Goal: Understand process/instructions: Learn about a topic

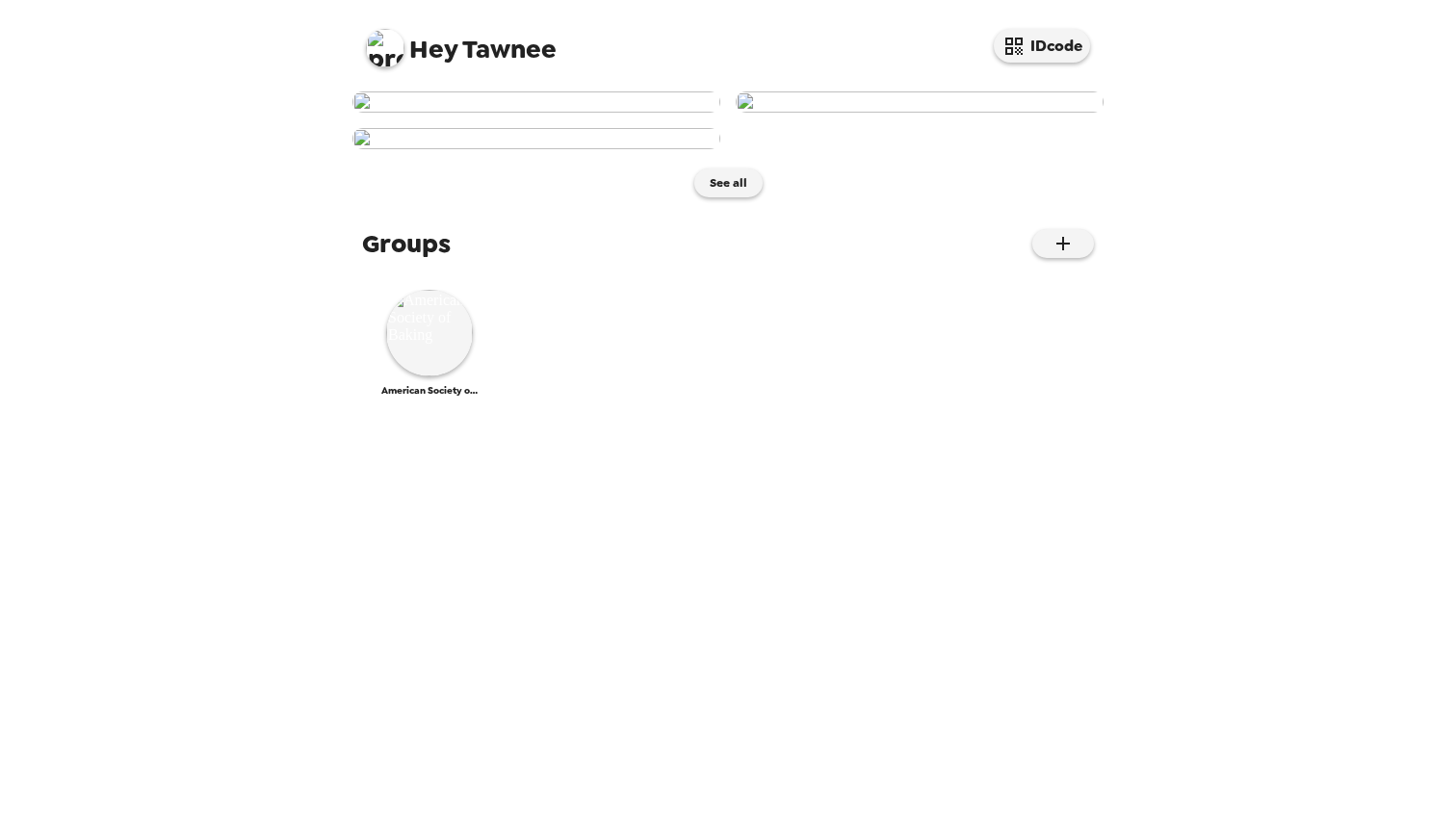
scroll to position [450, 0]
click at [449, 377] on img at bounding box center [430, 333] width 87 height 87
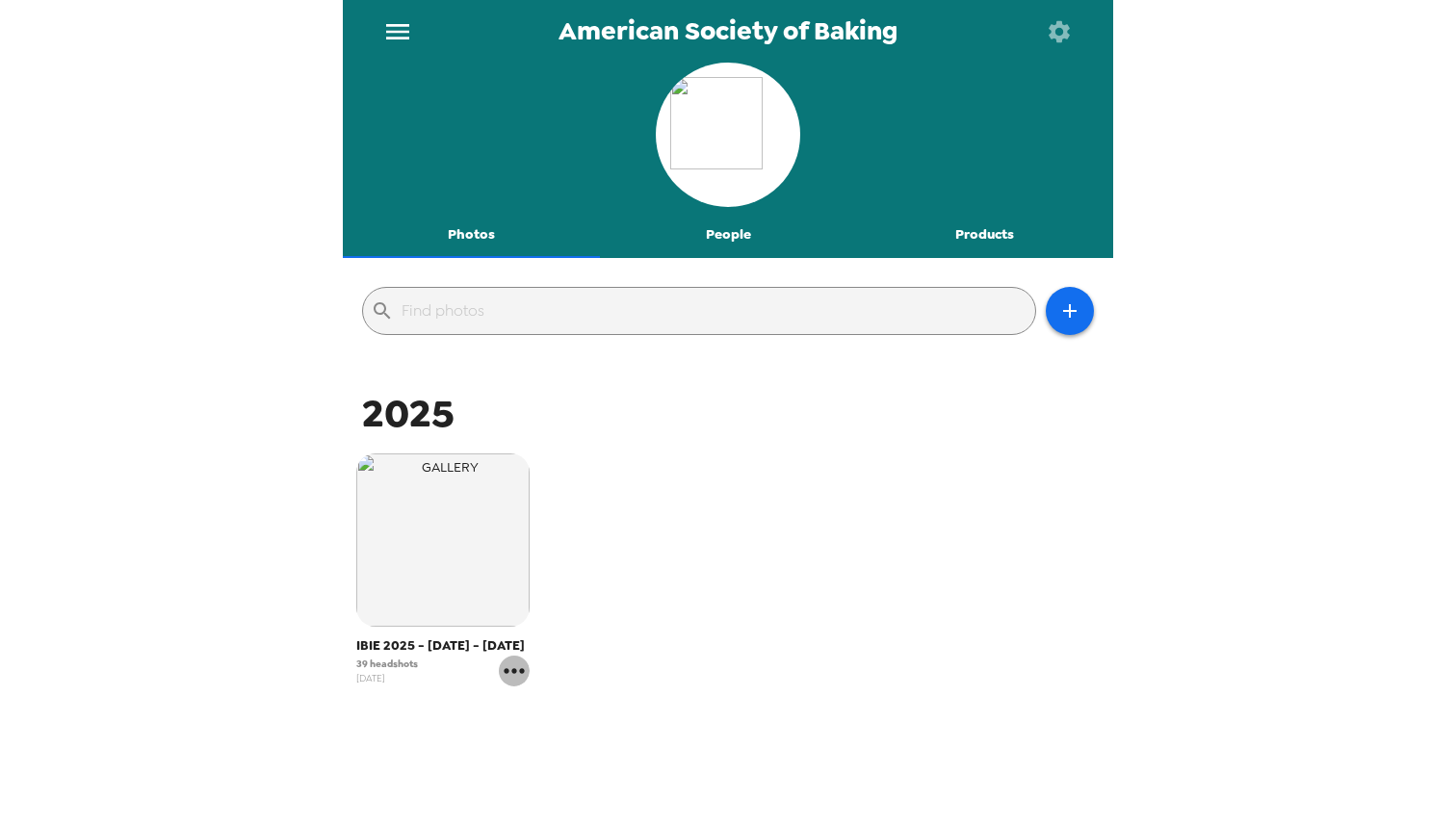
click at [515, 672] on icon "gallery menu" at bounding box center [514, 671] width 20 height 5
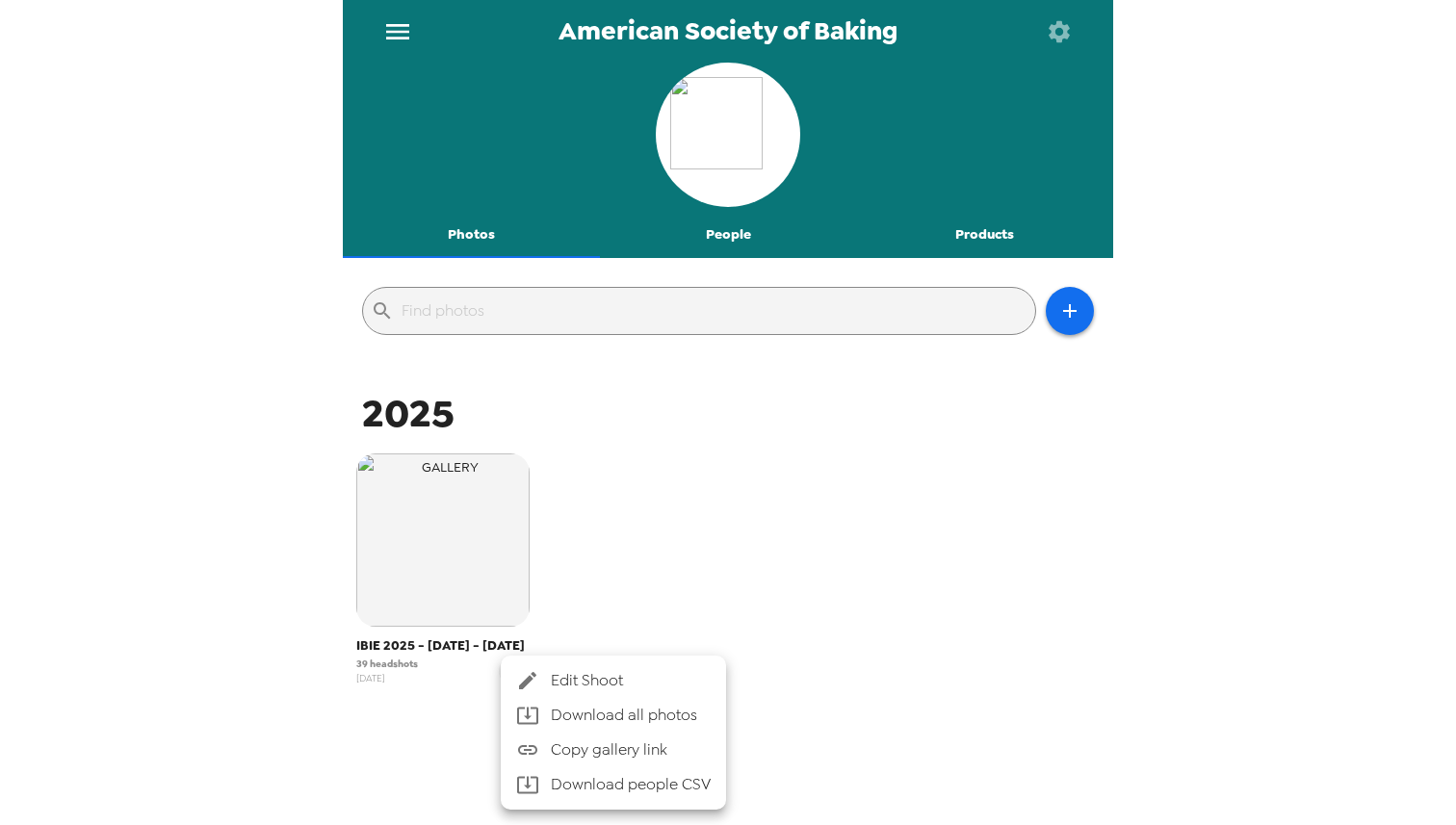
click at [562, 680] on span "Edit Shoot" at bounding box center [631, 681] width 160 height 23
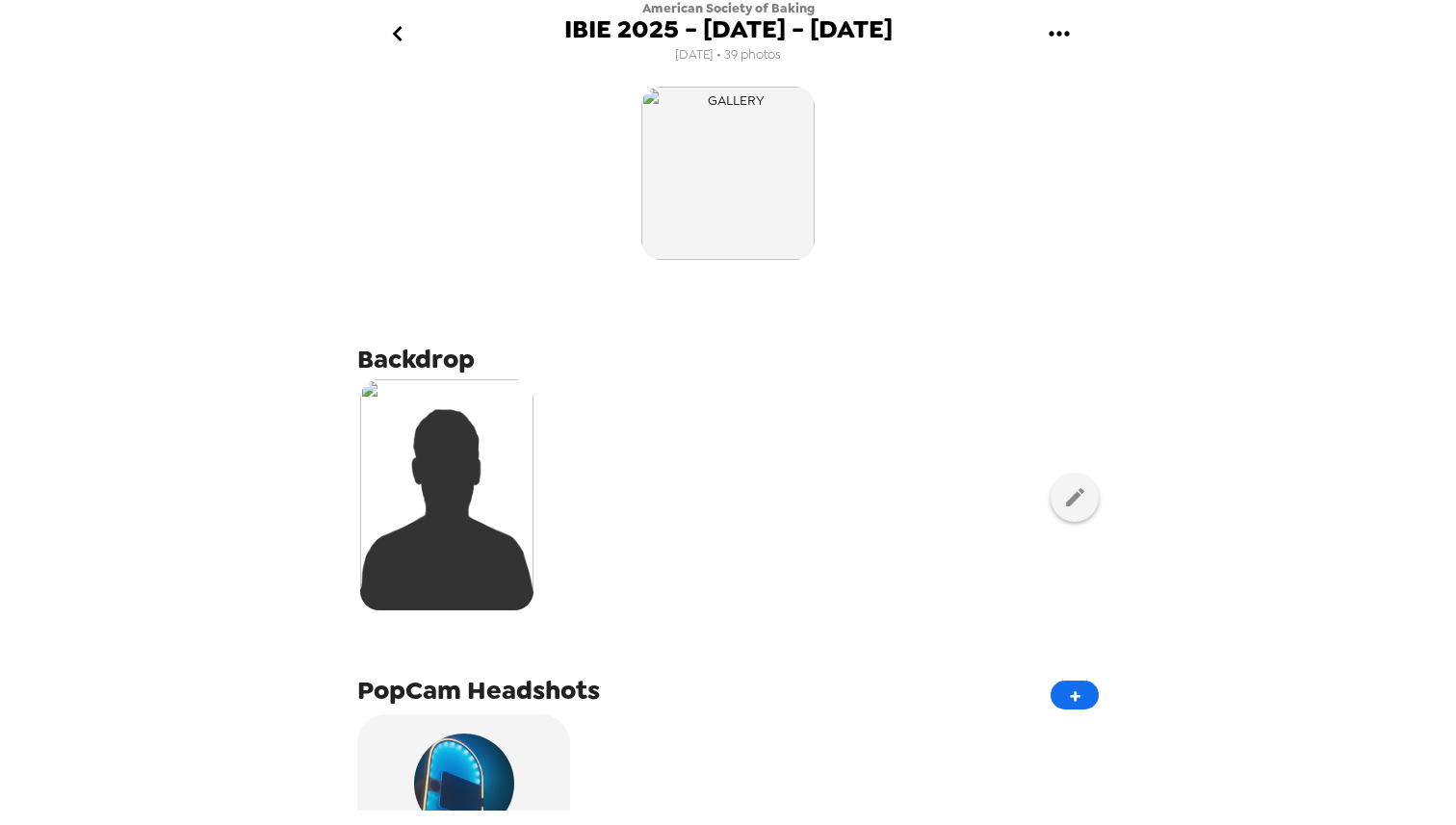
click at [1055, 40] on icon "gallery menu" at bounding box center [1059, 34] width 31 height 31
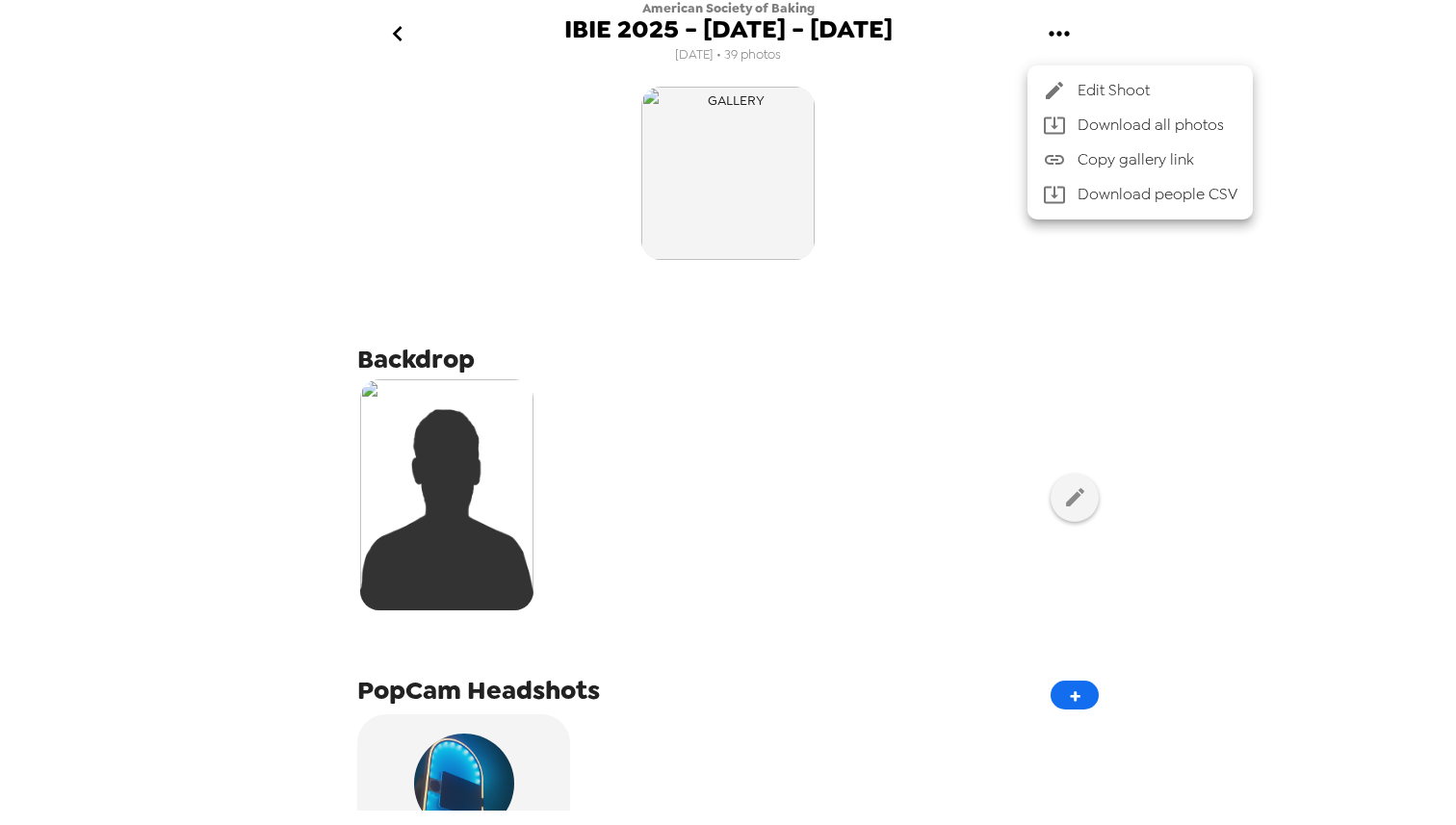
click at [1080, 504] on div at bounding box center [728, 412] width 1456 height 825
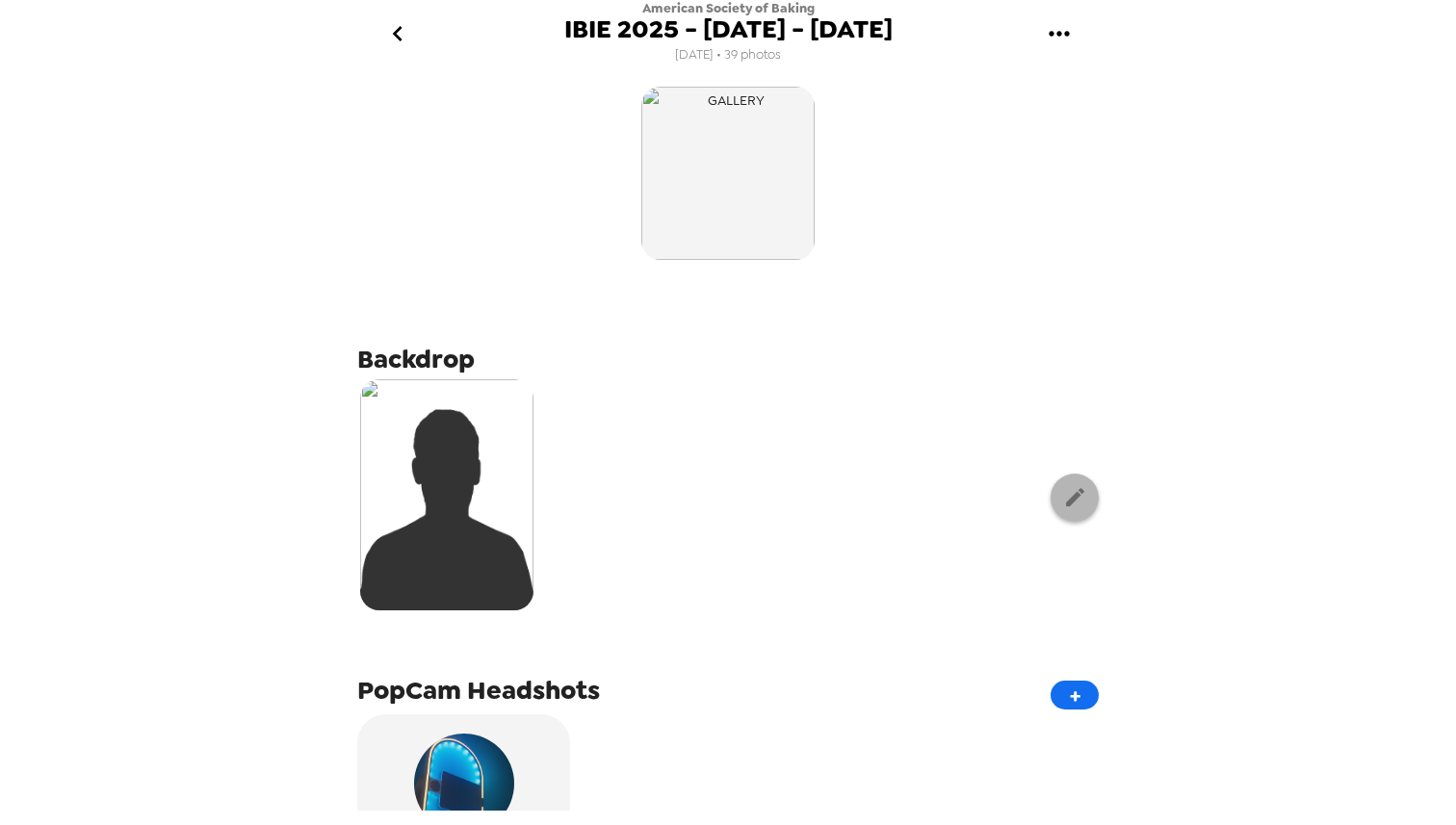
click at [1080, 504] on icon "button" at bounding box center [1074, 497] width 24 height 24
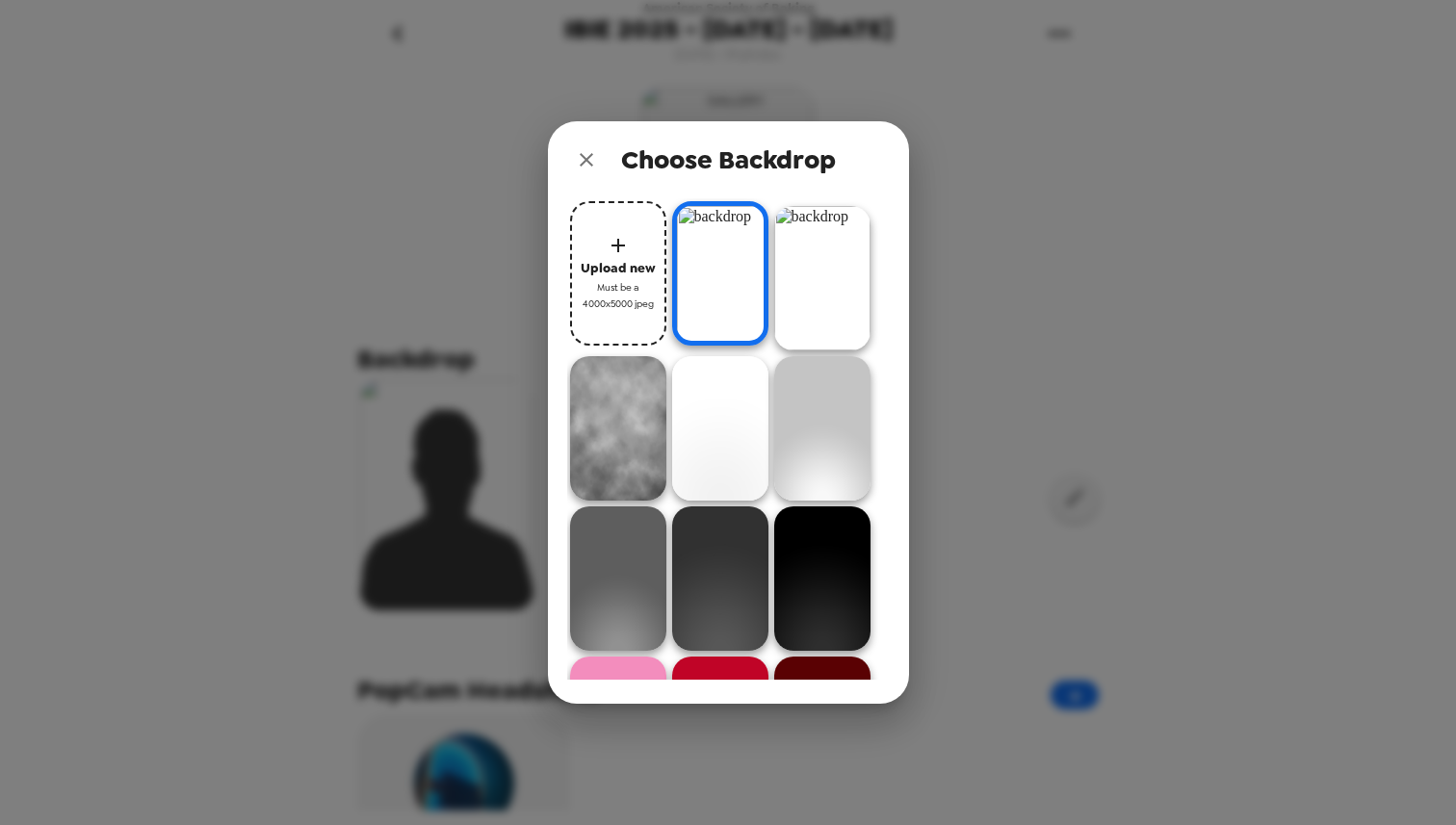
click at [736, 299] on img at bounding box center [721, 274] width 96 height 145
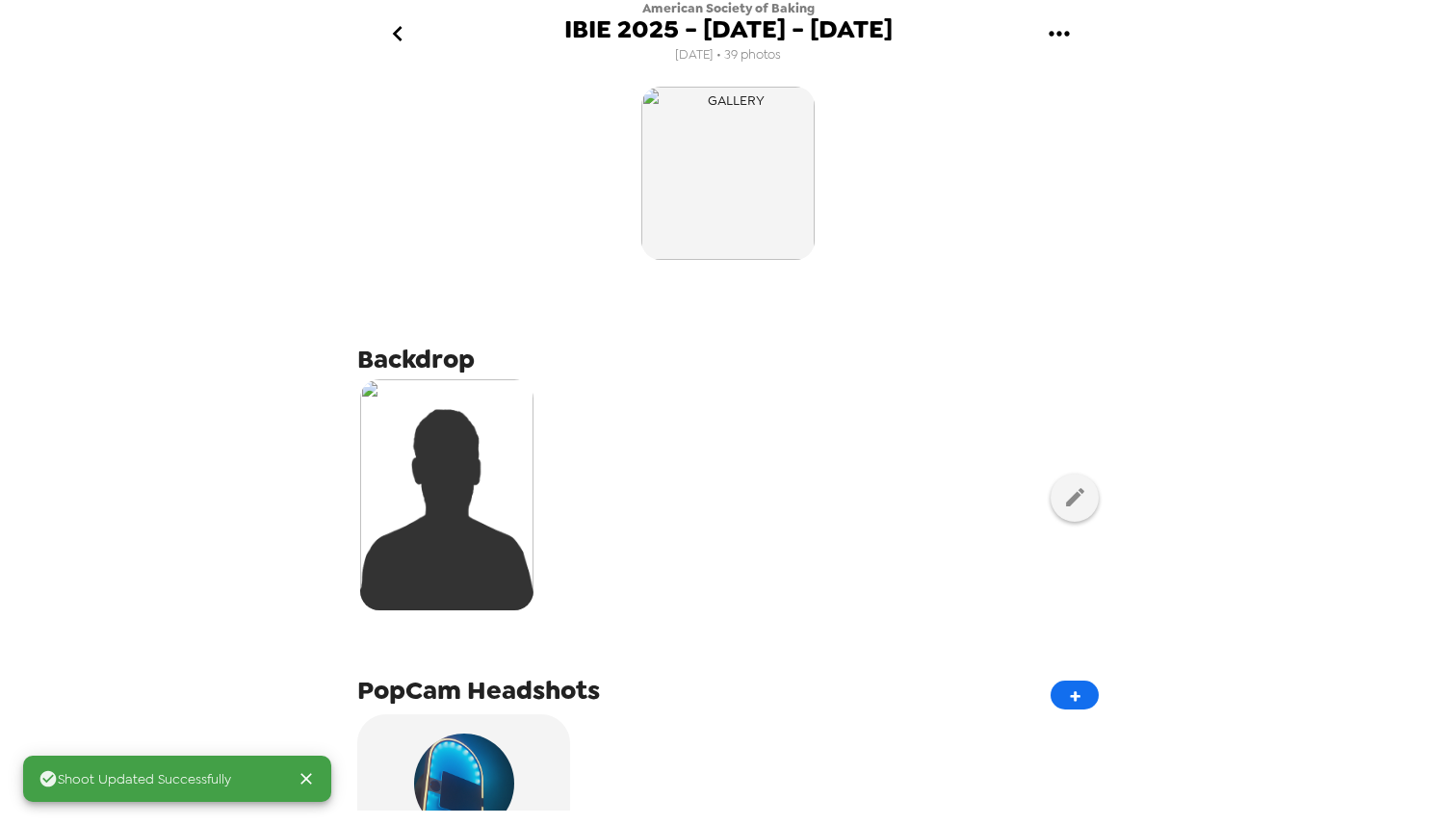
click at [1061, 27] on icon "gallery menu" at bounding box center [1059, 34] width 31 height 31
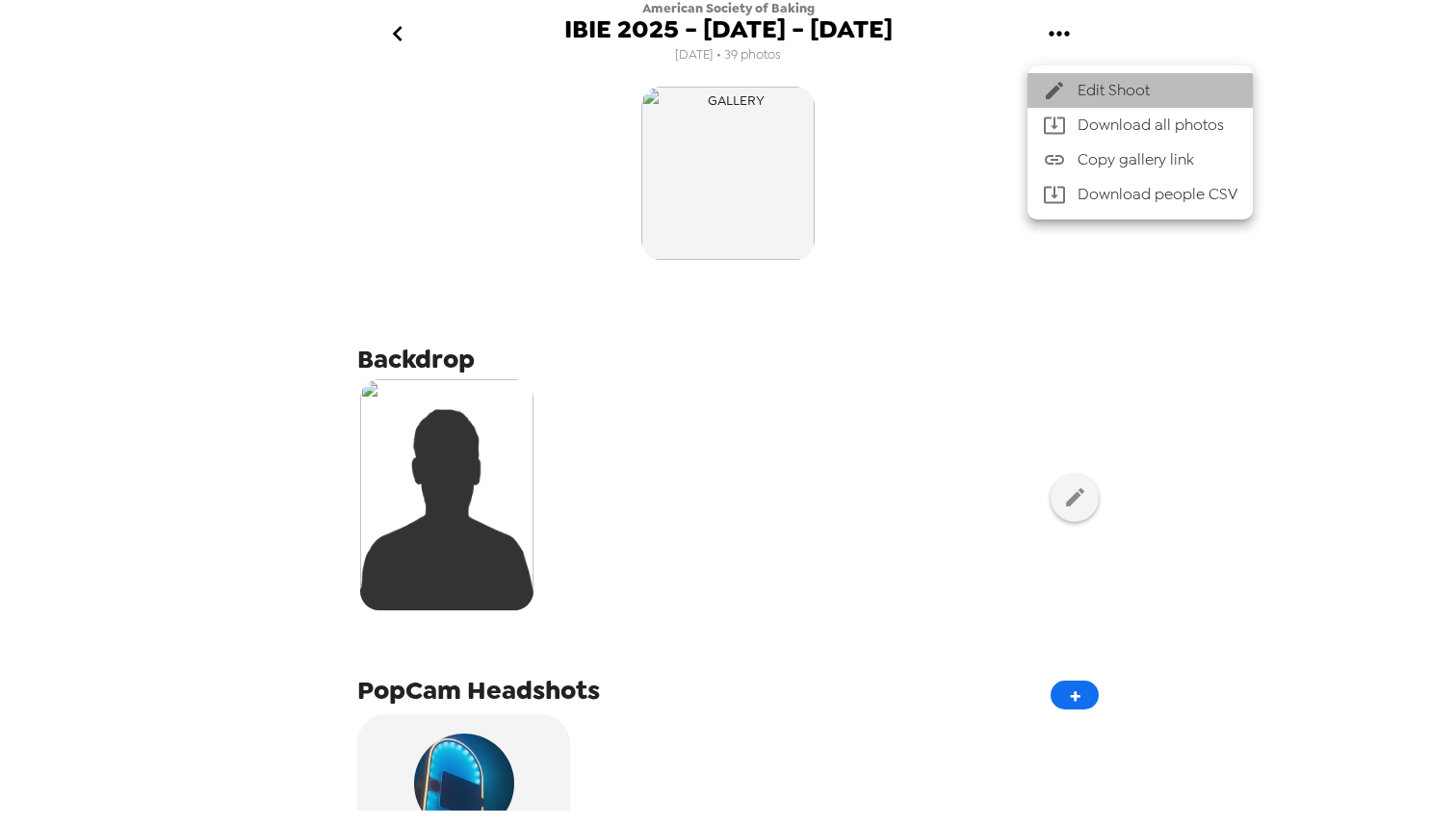
click at [1070, 87] on div at bounding box center [1060, 91] width 35 height 23
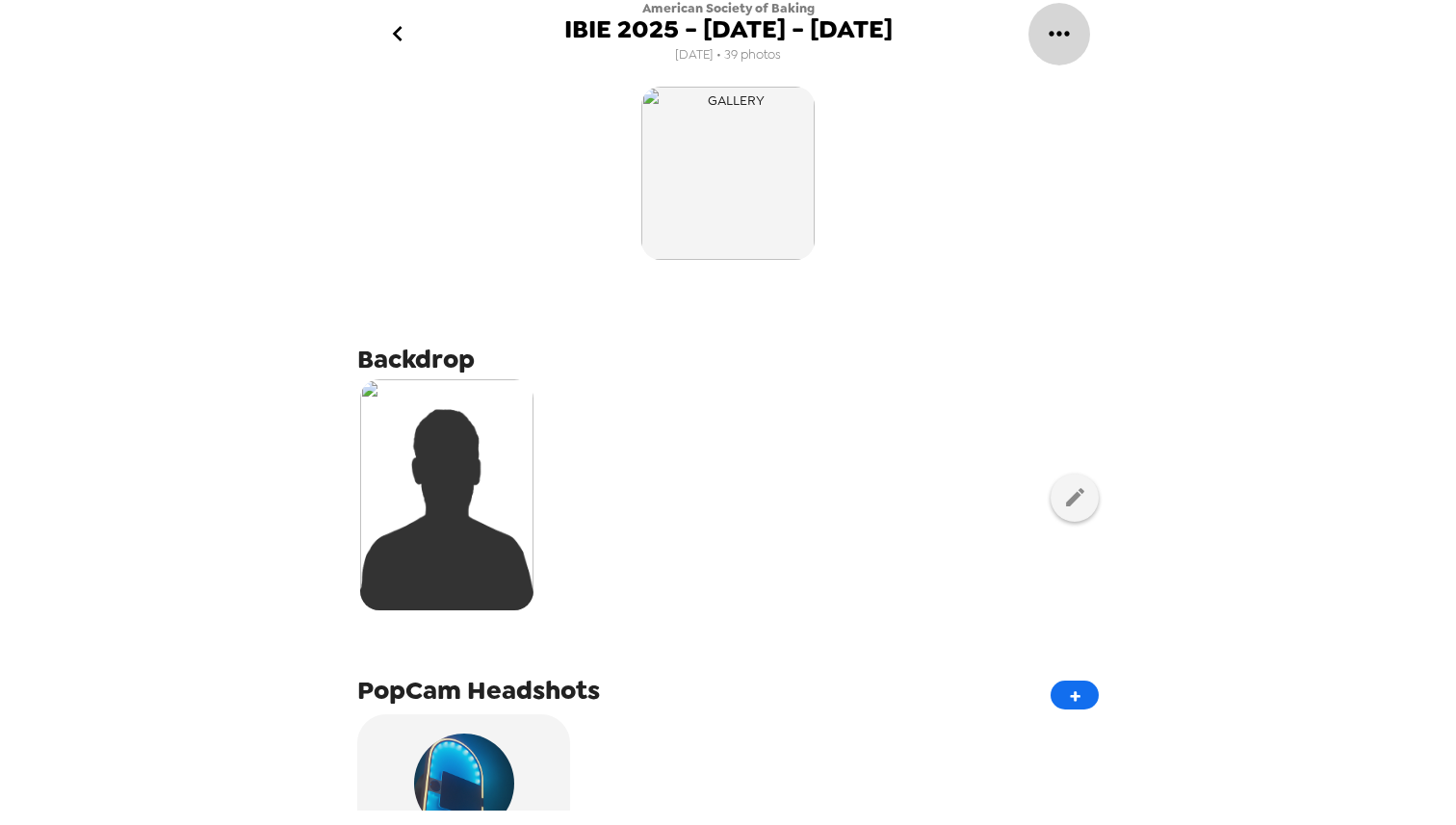
click at [1051, 38] on icon "gallery menu" at bounding box center [1059, 34] width 31 height 31
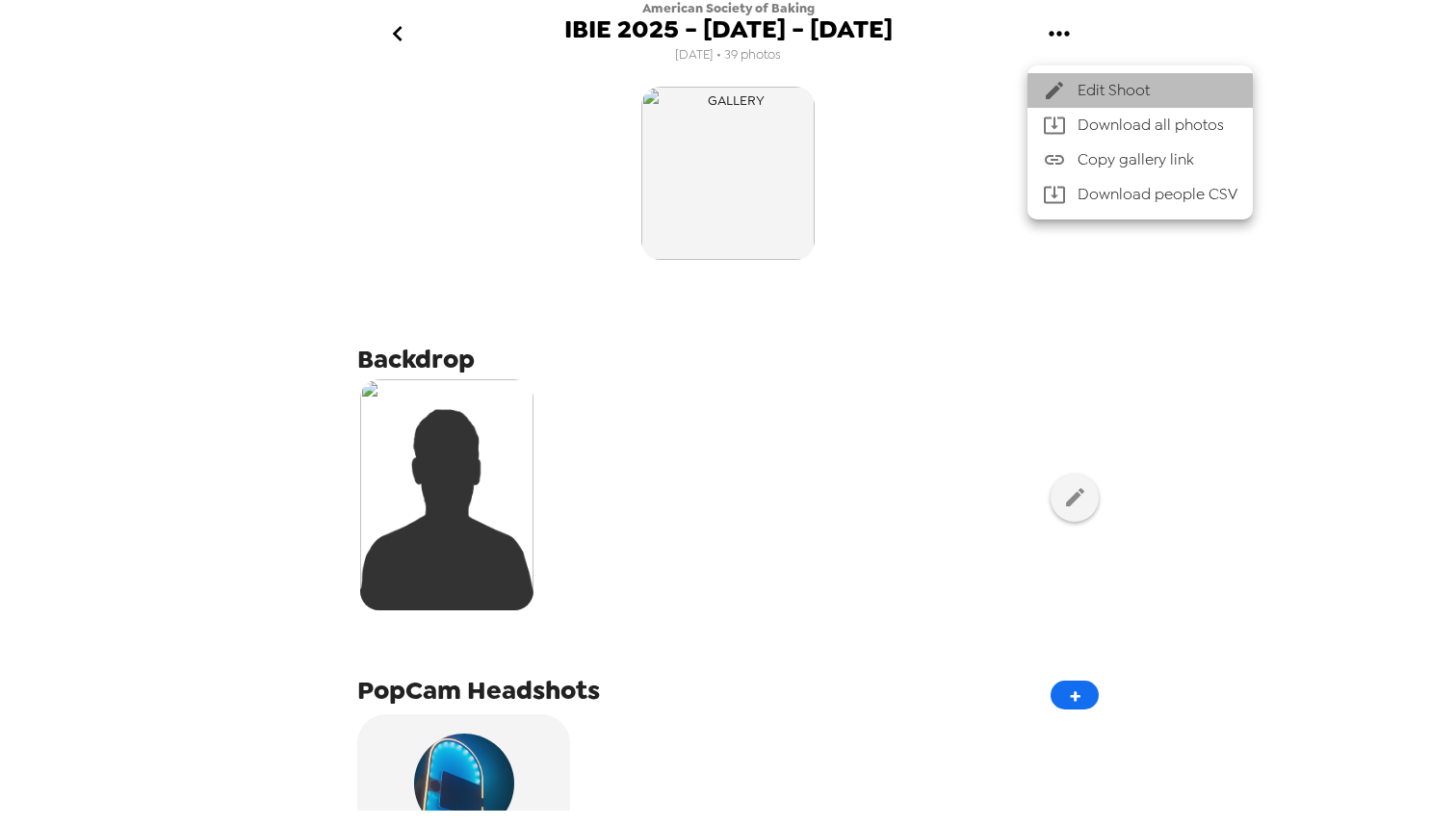
click at [1056, 93] on icon at bounding box center [1054, 91] width 23 height 23
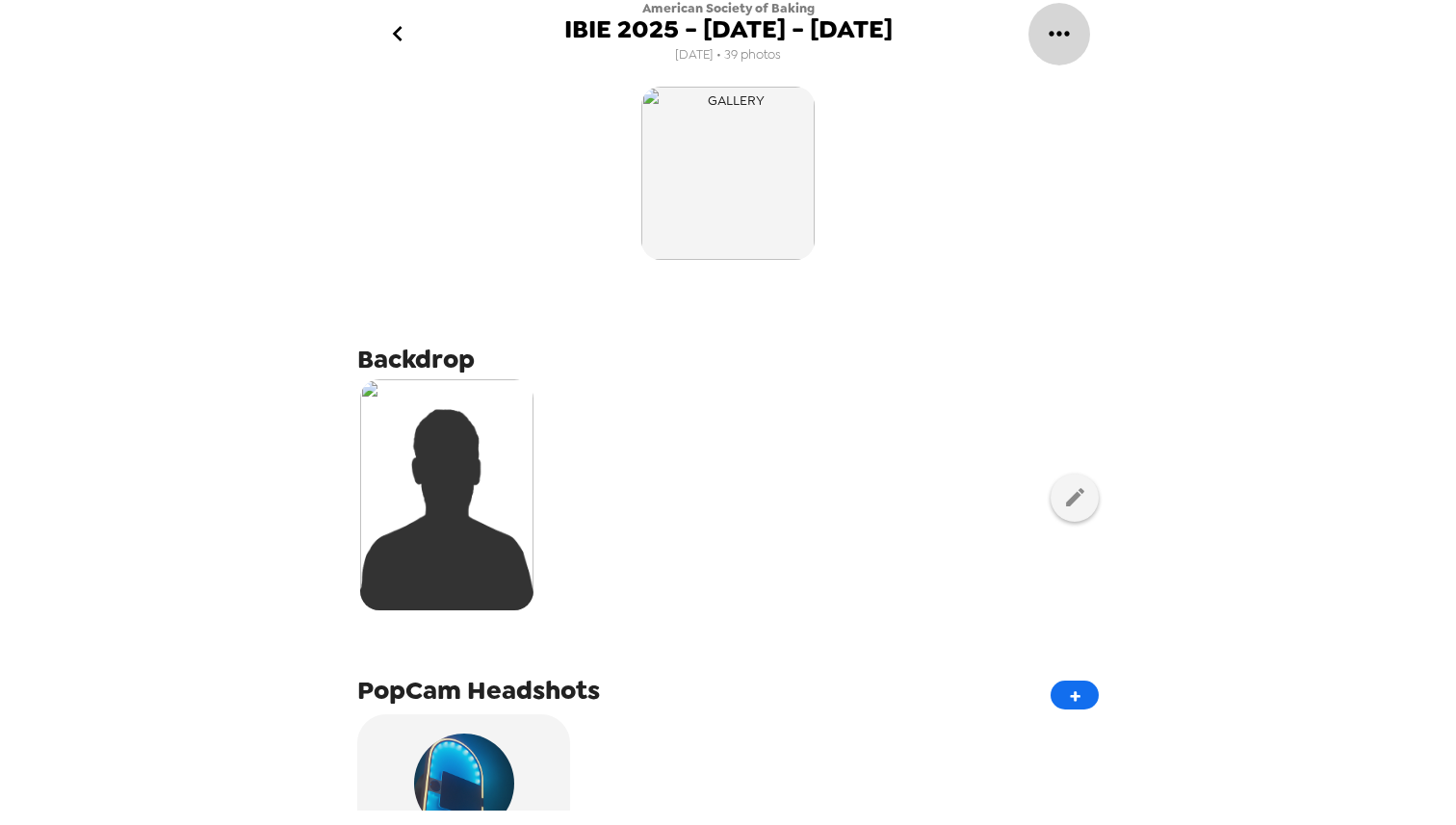
click at [1062, 37] on icon "gallery menu" at bounding box center [1059, 34] width 31 height 31
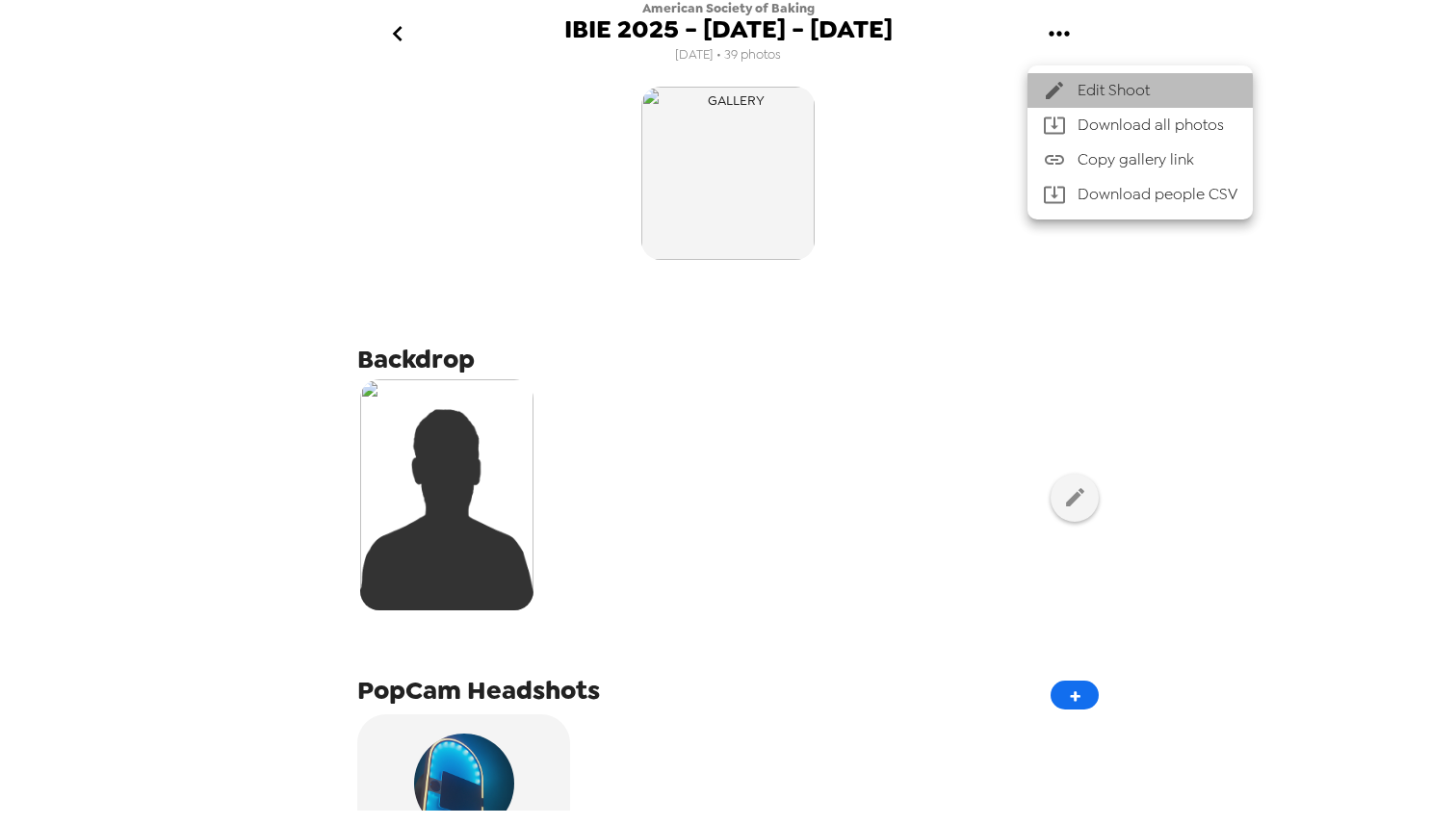
click at [1092, 91] on span "Edit Shoot" at bounding box center [1157, 91] width 160 height 23
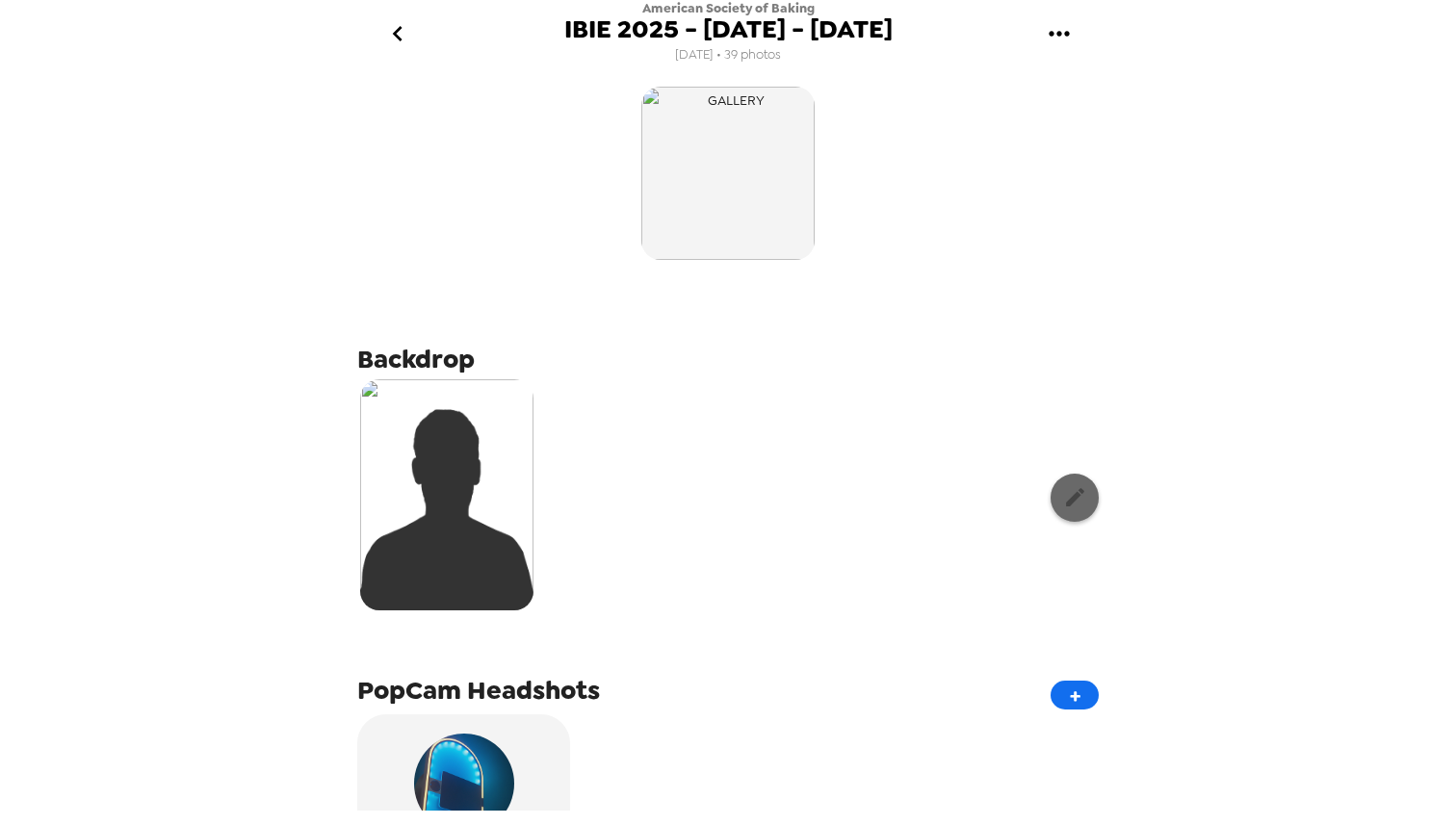
click at [1071, 512] on button "button" at bounding box center [1074, 498] width 48 height 48
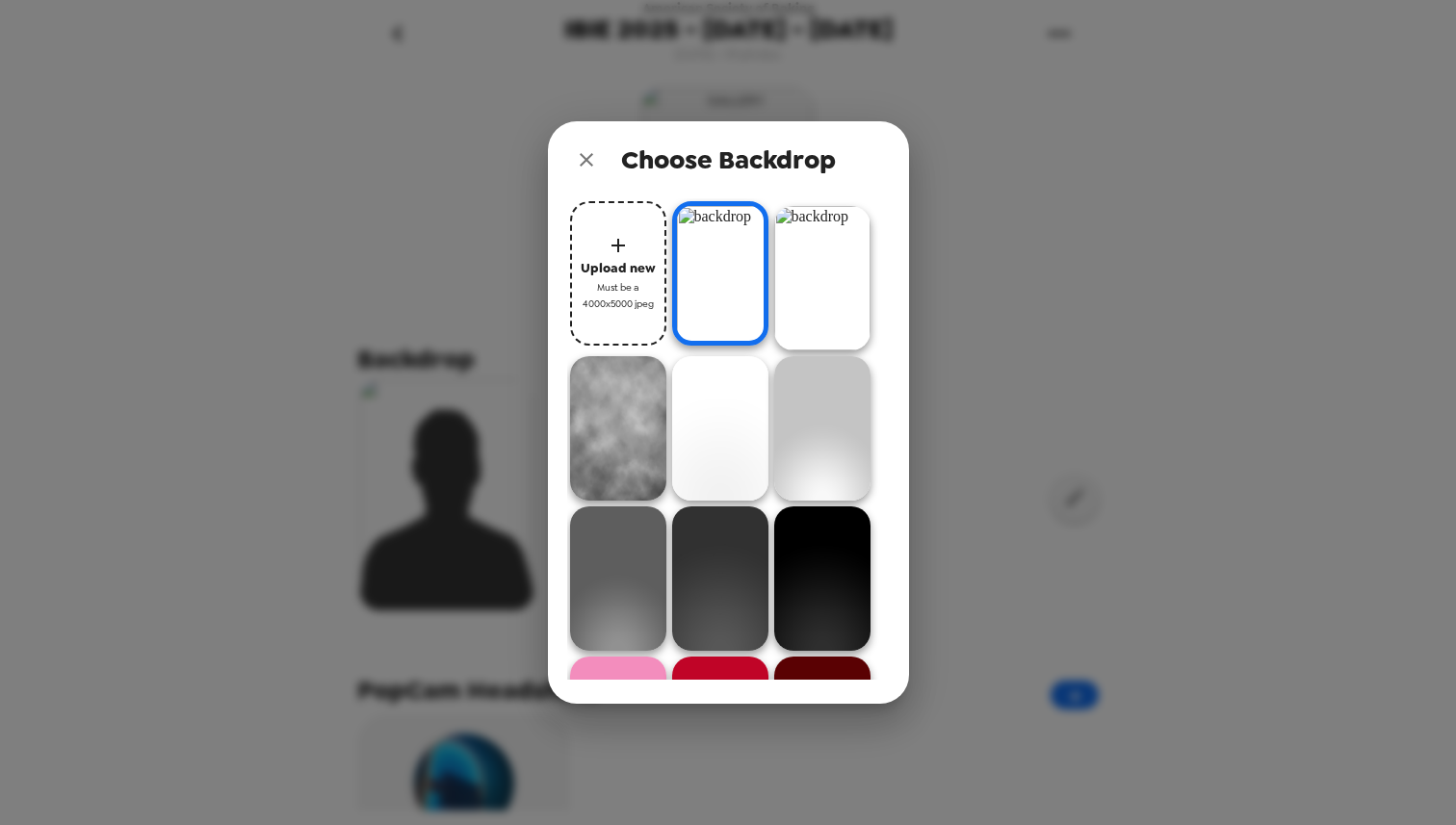
click at [695, 285] on img at bounding box center [721, 274] width 96 height 145
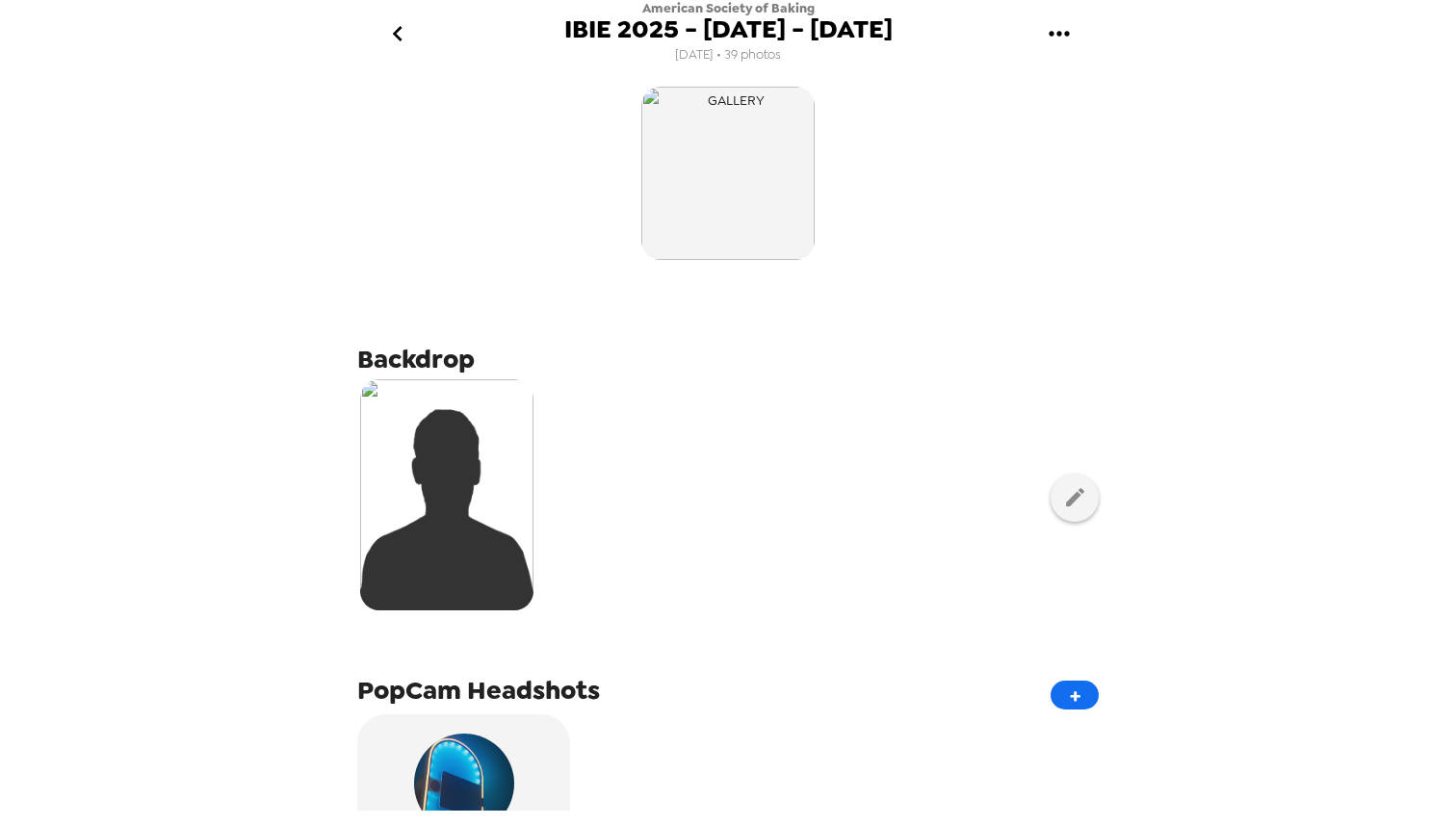
click at [401, 31] on icon "go back" at bounding box center [398, 34] width 31 height 31
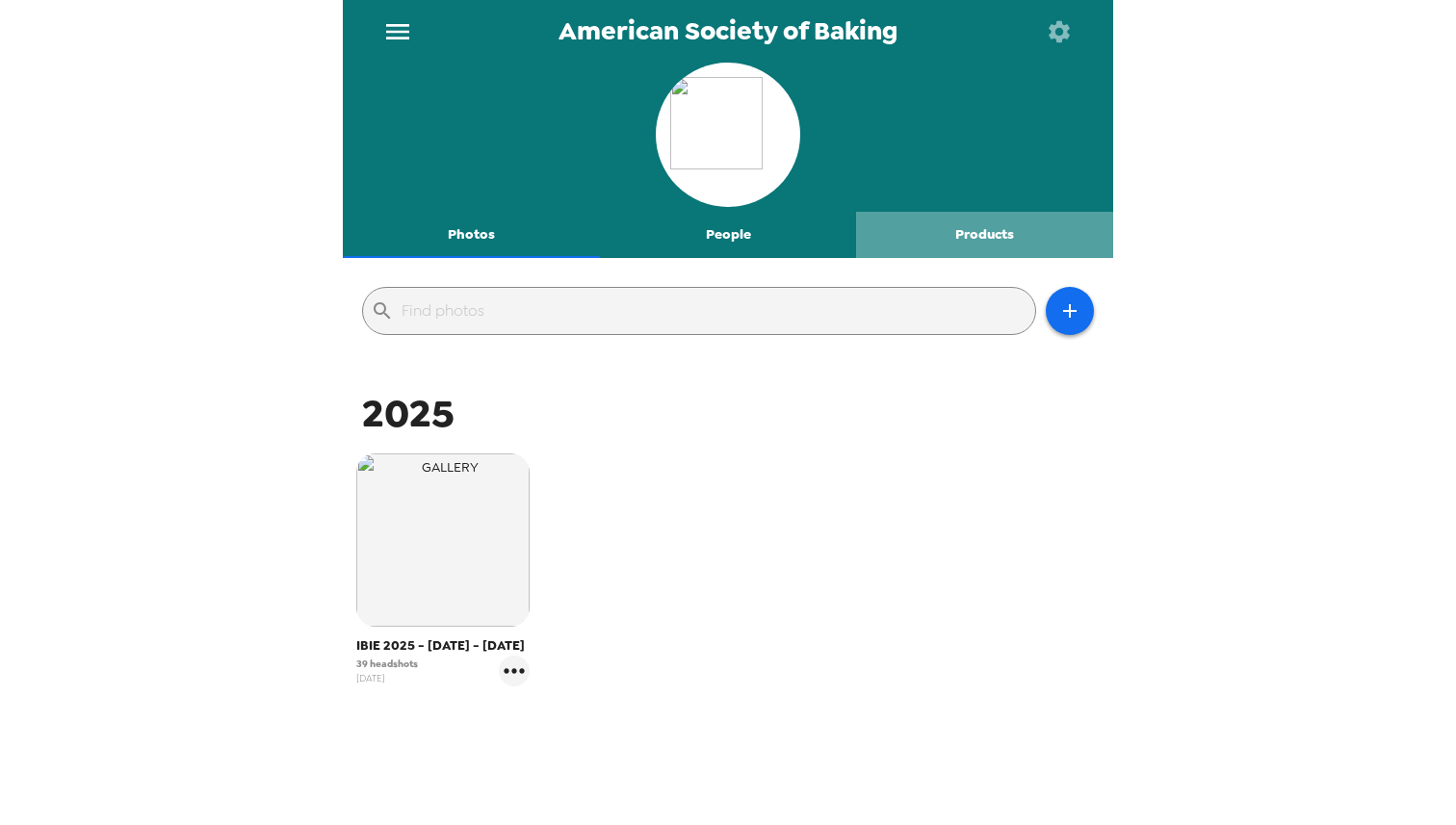
click at [993, 235] on button "Products" at bounding box center [984, 235] width 257 height 46
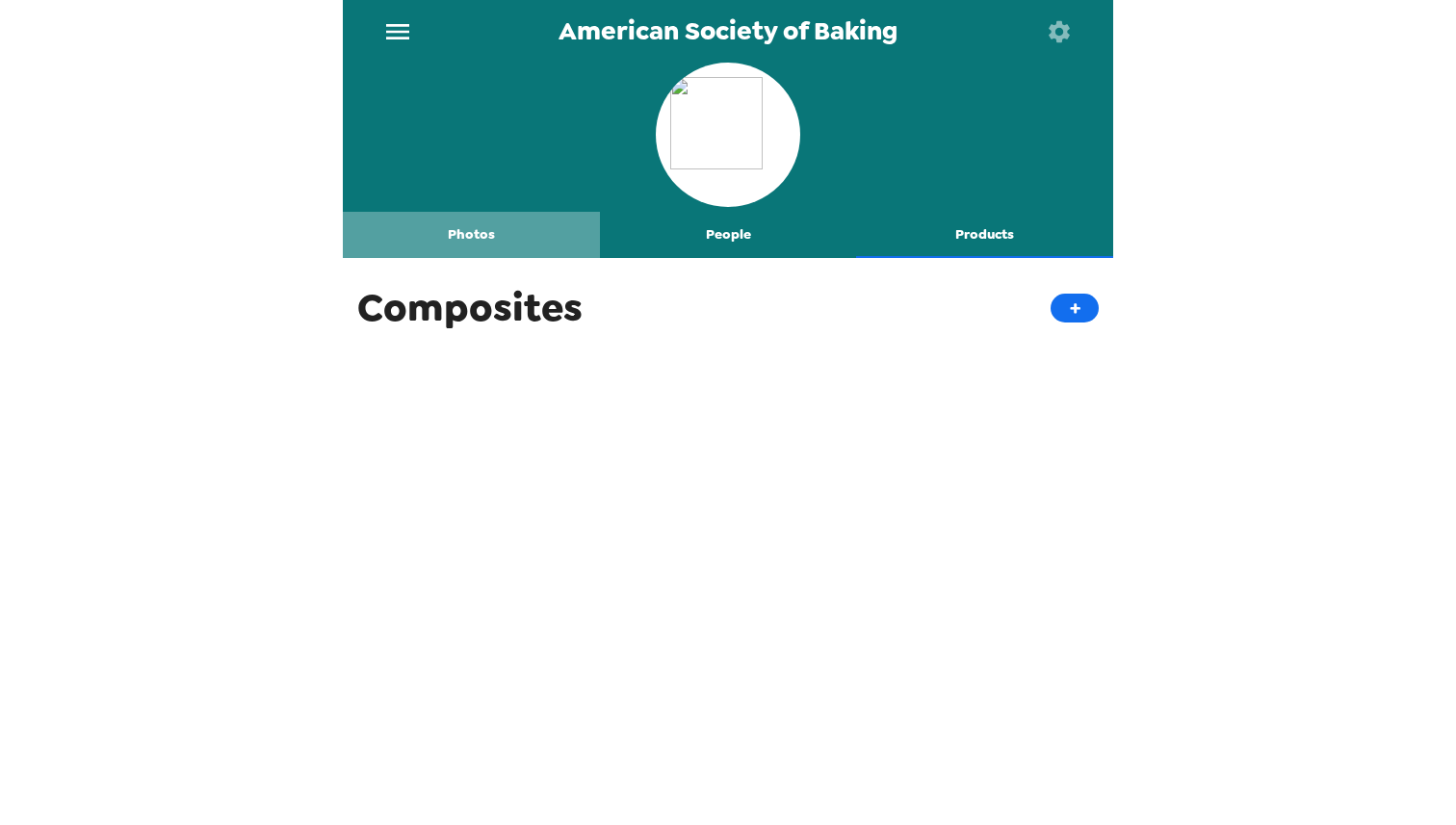
click at [466, 245] on button "Photos" at bounding box center [471, 235] width 257 height 46
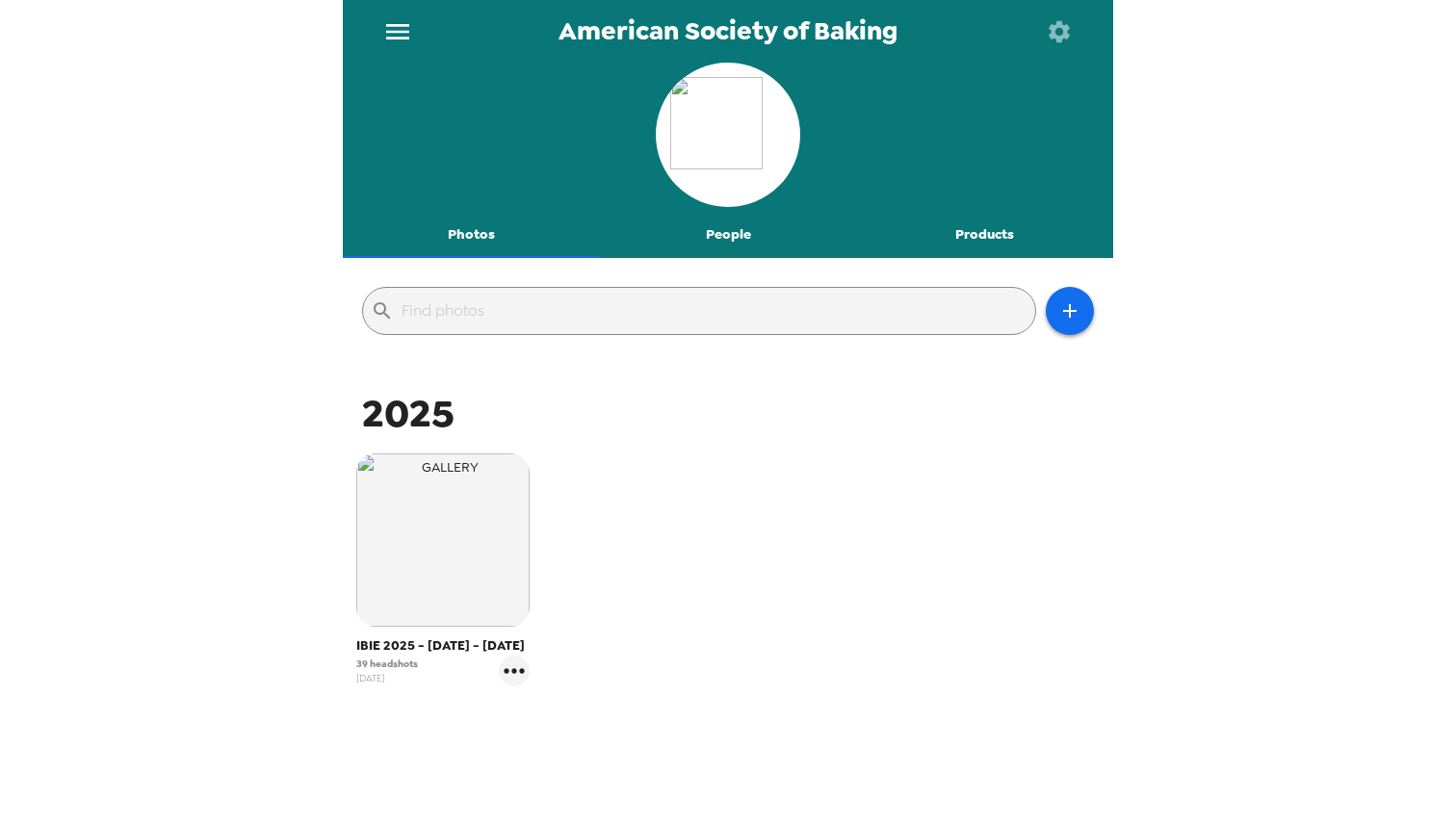
click at [400, 32] on icon "menu" at bounding box center [398, 32] width 31 height 31
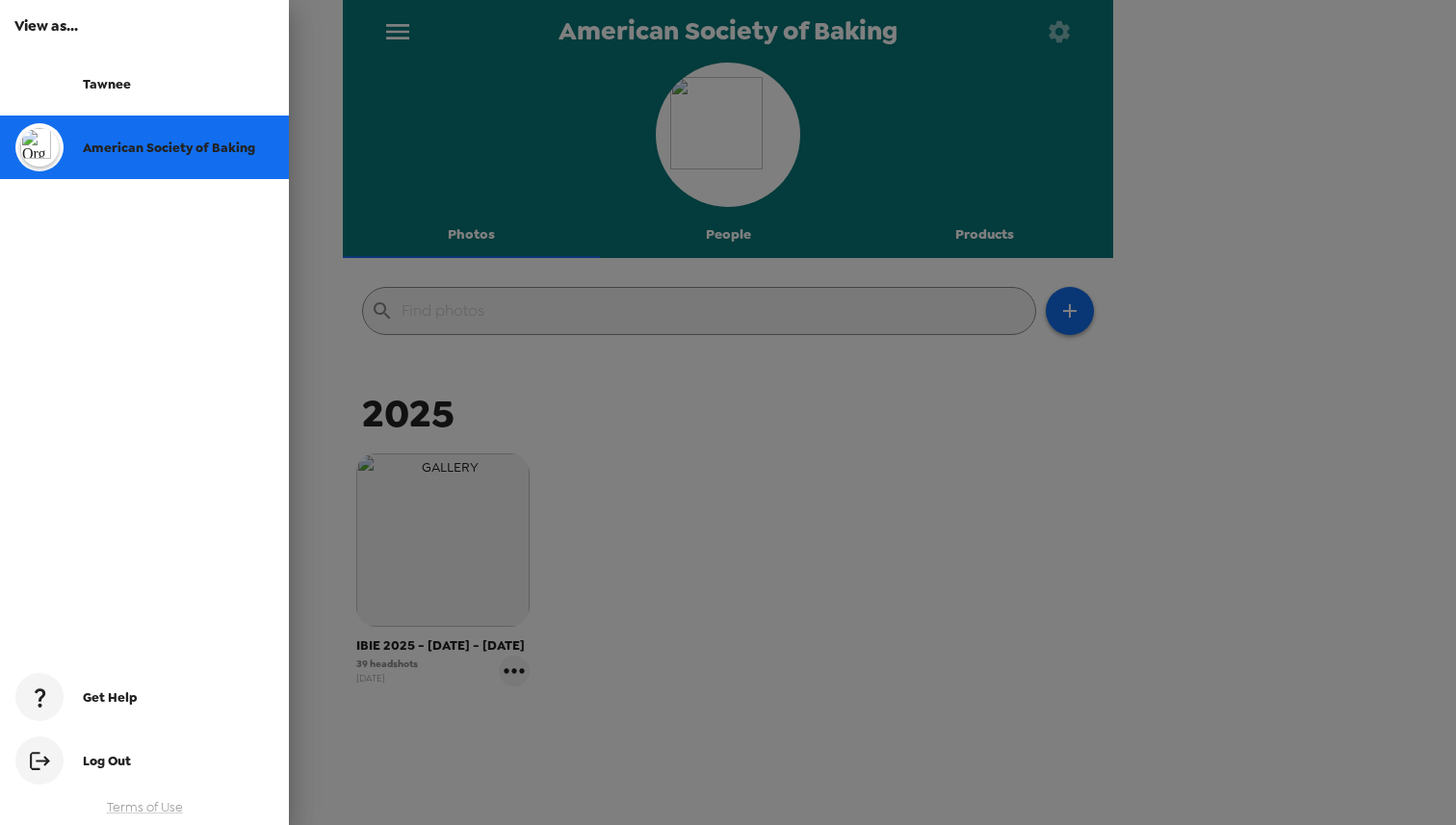
click at [109, 153] on span "American Society of Baking" at bounding box center [169, 147] width 172 height 16
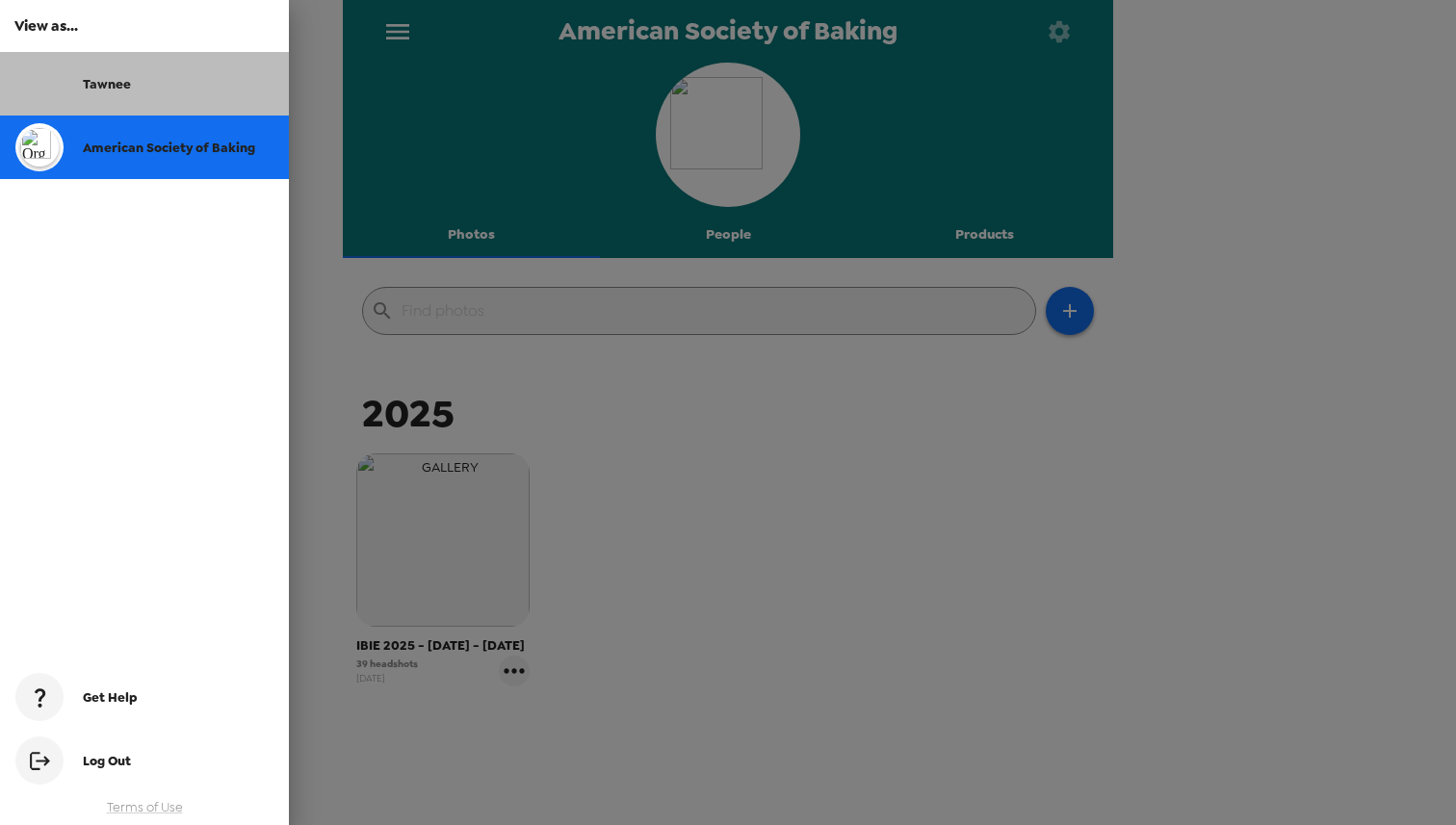
click at [101, 87] on span "Tawnee" at bounding box center [107, 84] width 48 height 16
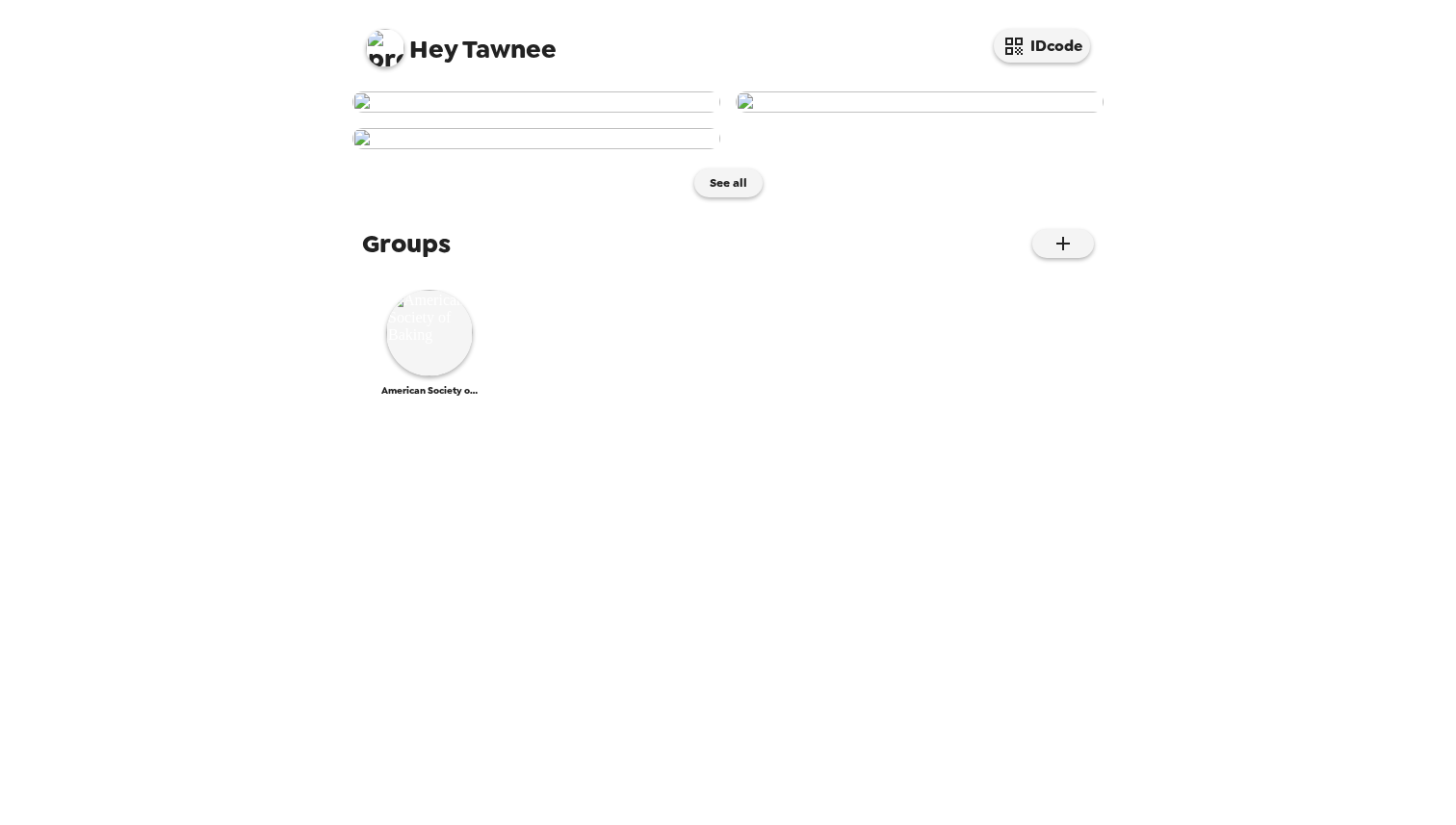
click at [612, 113] on img at bounding box center [537, 102] width 368 height 21
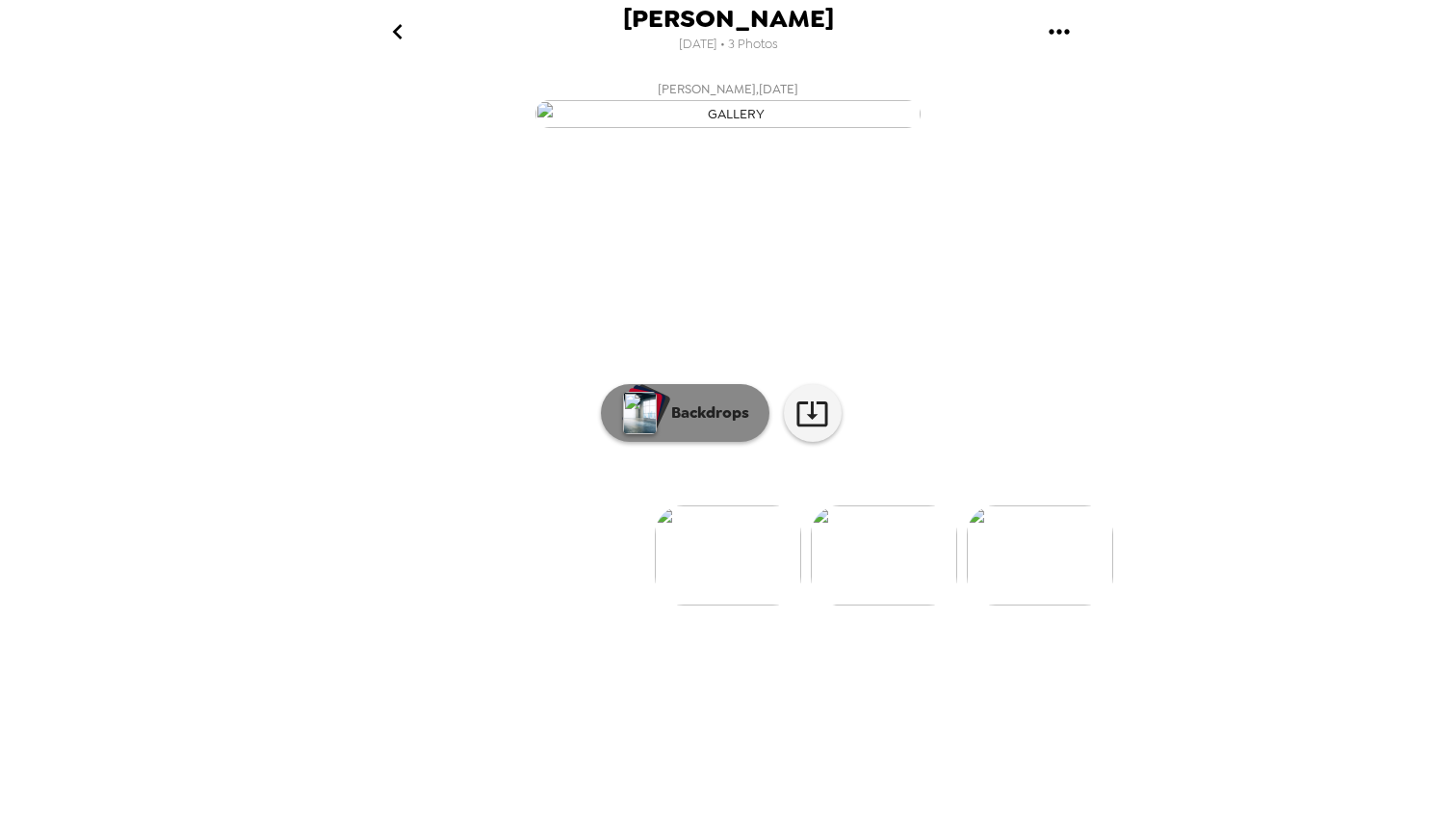
click at [696, 442] on button "Backdrops" at bounding box center [685, 413] width 169 height 58
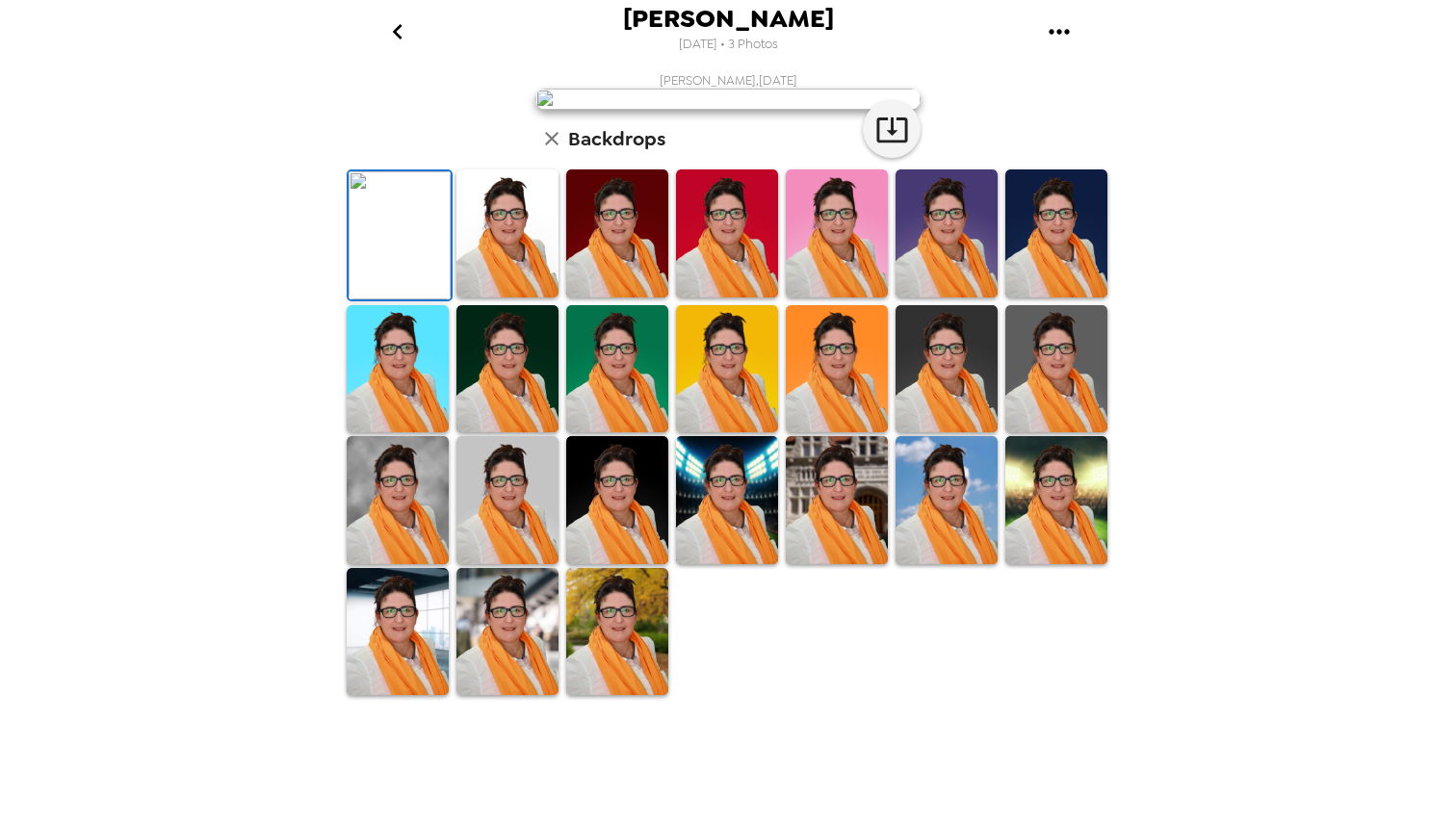
click at [396, 31] on icon "go back" at bounding box center [398, 32] width 31 height 31
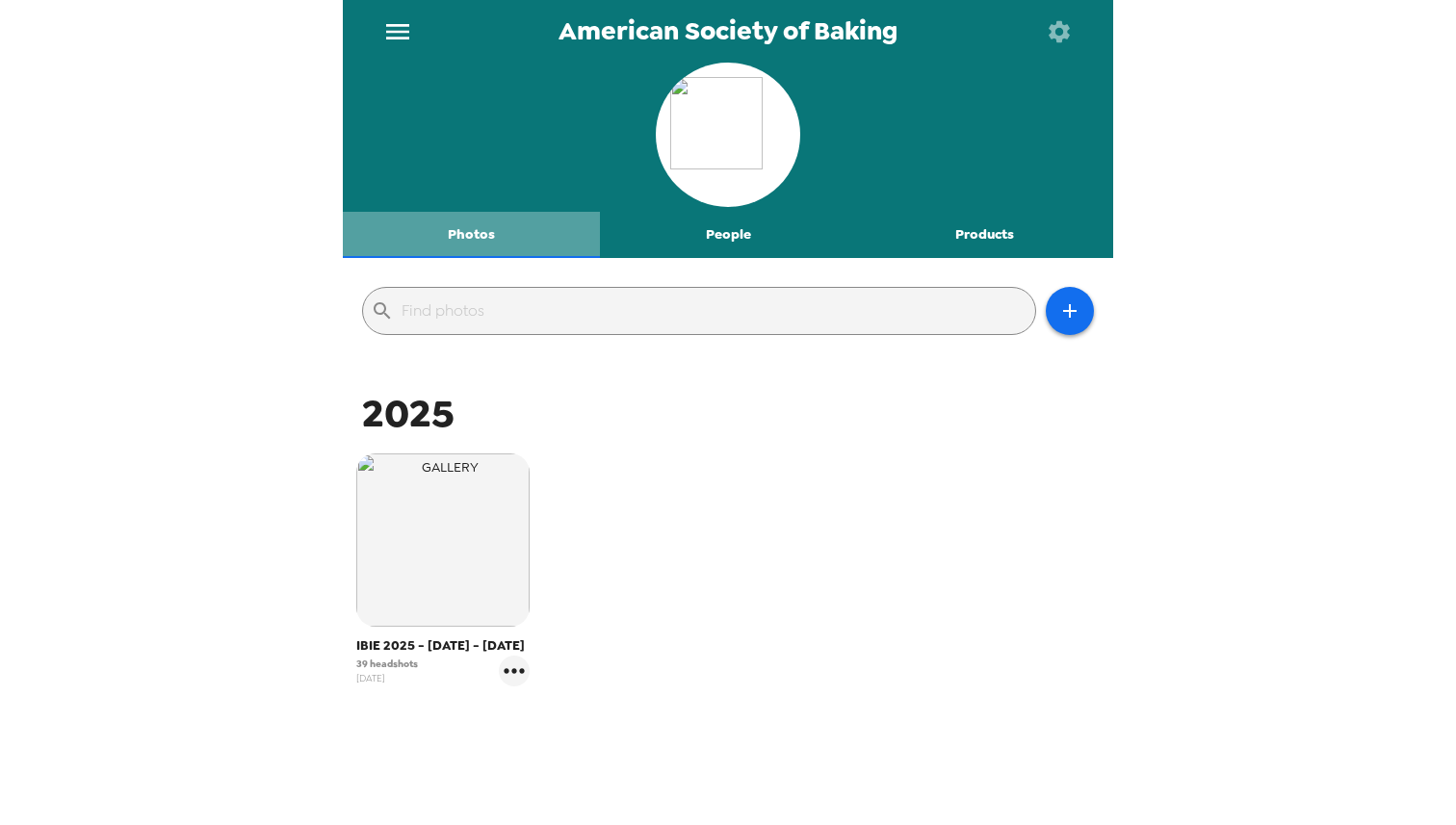
click at [481, 231] on button "Photos" at bounding box center [471, 235] width 257 height 46
click at [739, 235] on button "People" at bounding box center [728, 235] width 257 height 46
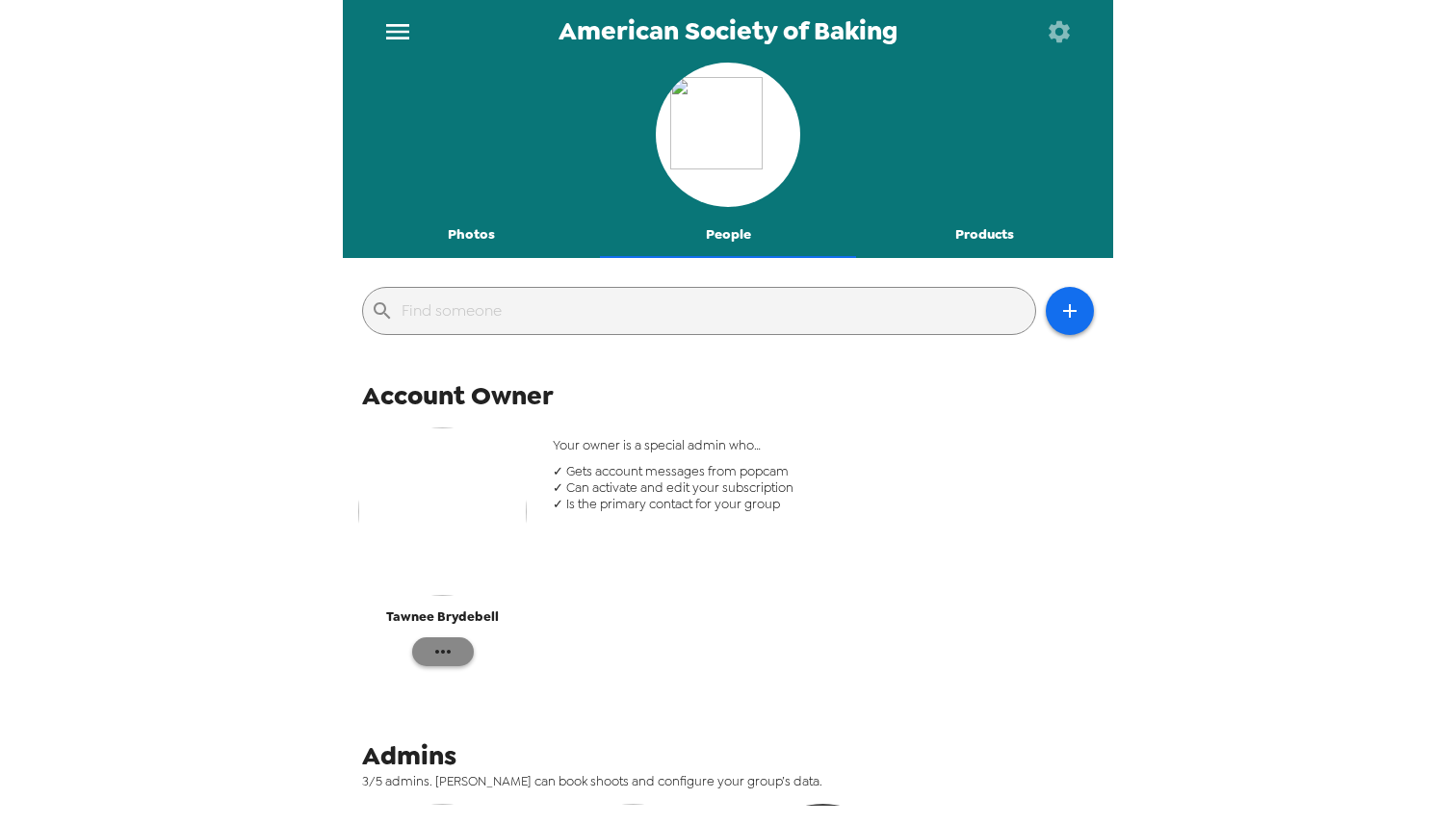
click at [451, 649] on icon "button" at bounding box center [443, 652] width 23 height 23
click at [441, 694] on icon at bounding box center [439, 692] width 23 height 23
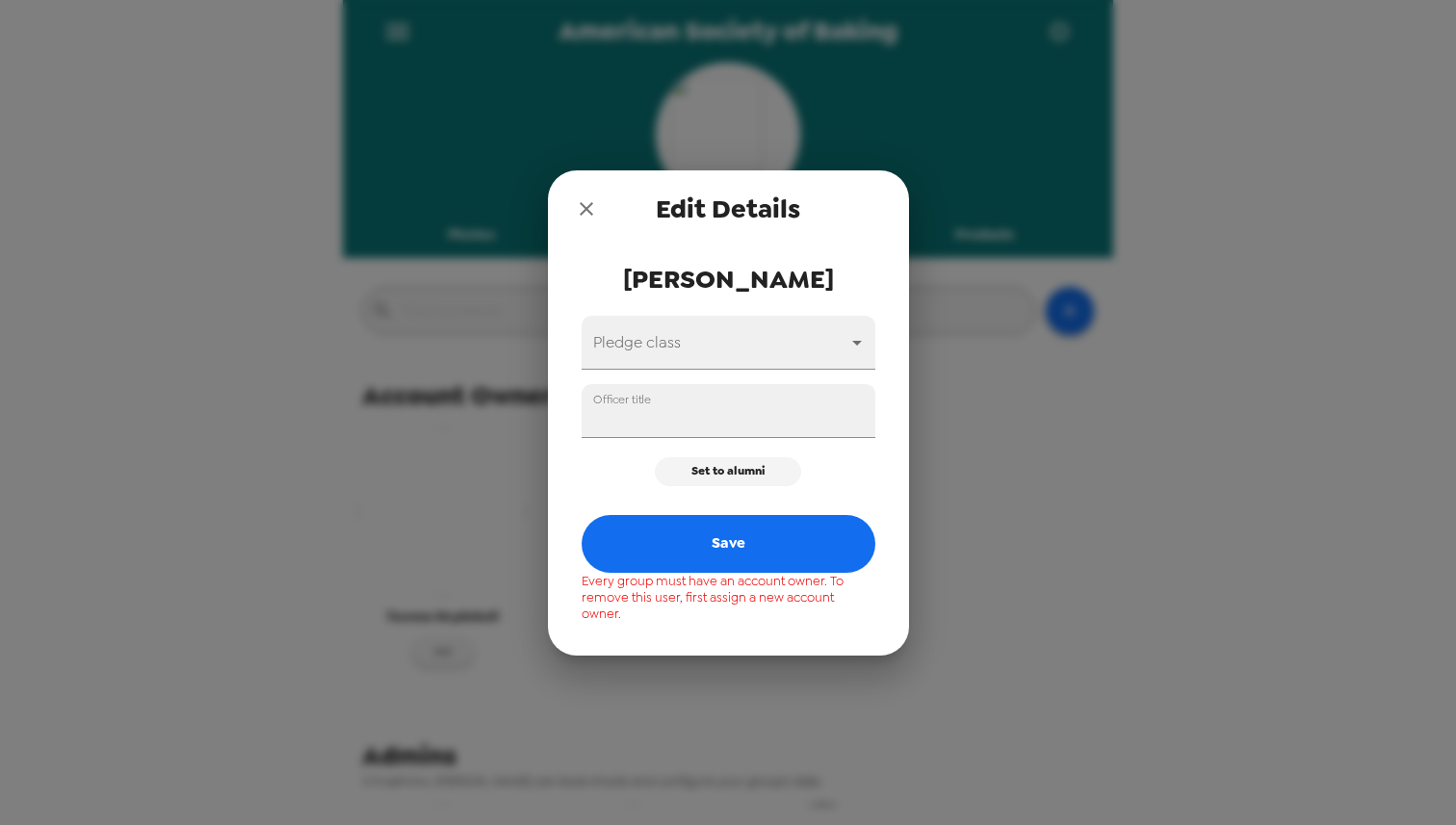
click at [590, 214] on icon "close" at bounding box center [587, 209] width 23 height 23
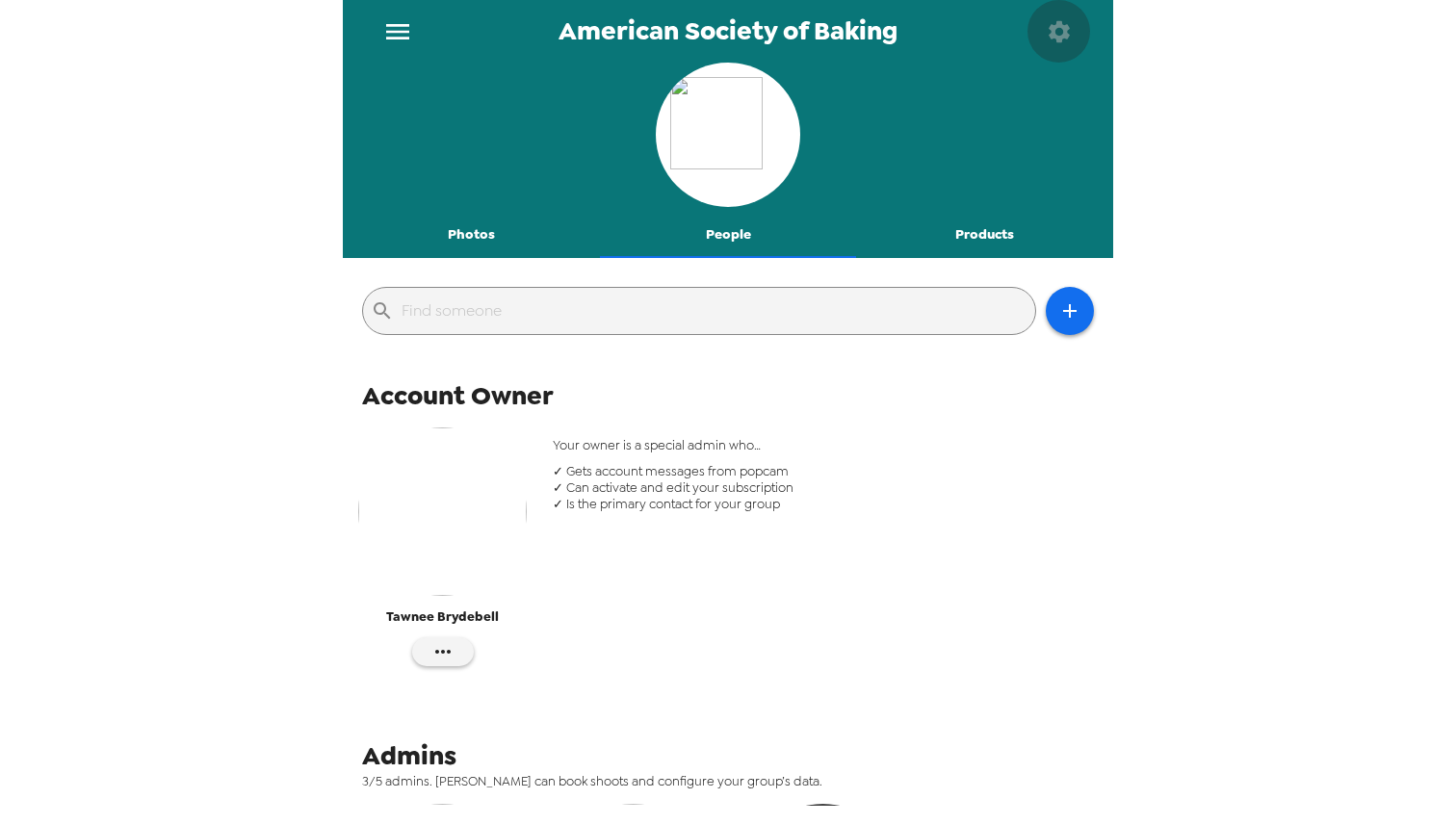
click at [1061, 30] on icon "button" at bounding box center [1059, 32] width 27 height 27
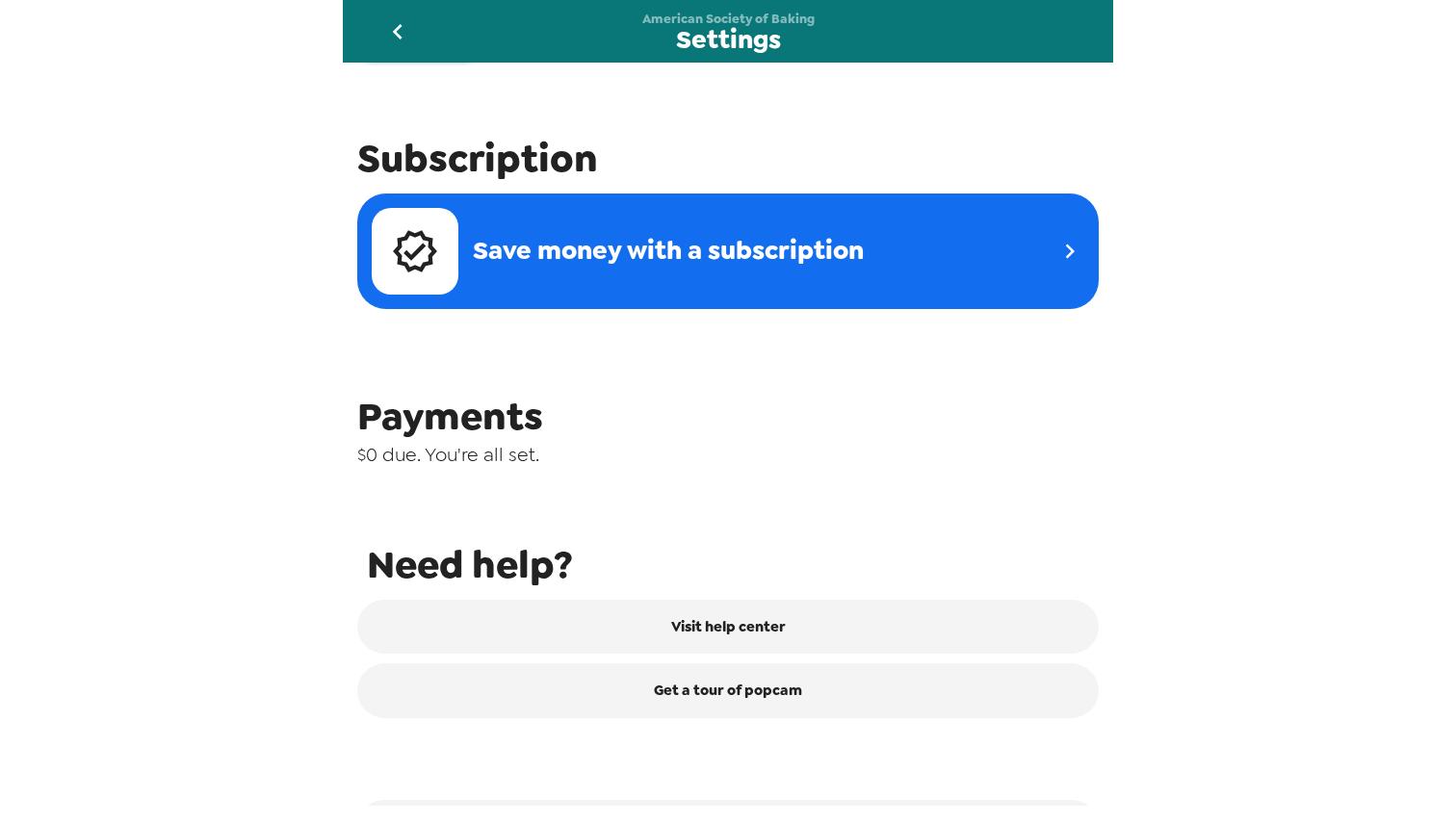
scroll to position [676, 0]
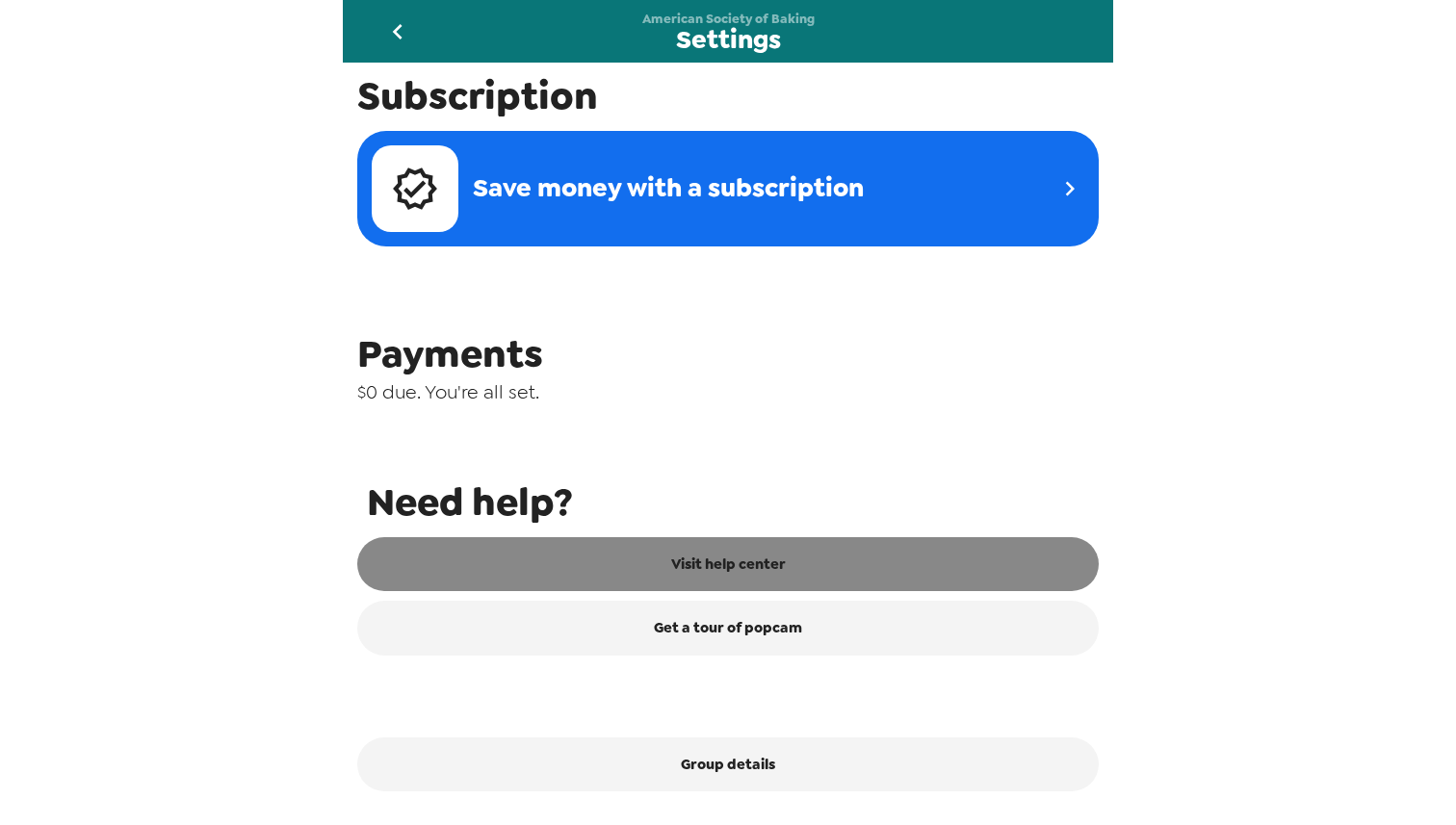
click at [705, 561] on link "Visit help center" at bounding box center [728, 565] width 742 height 54
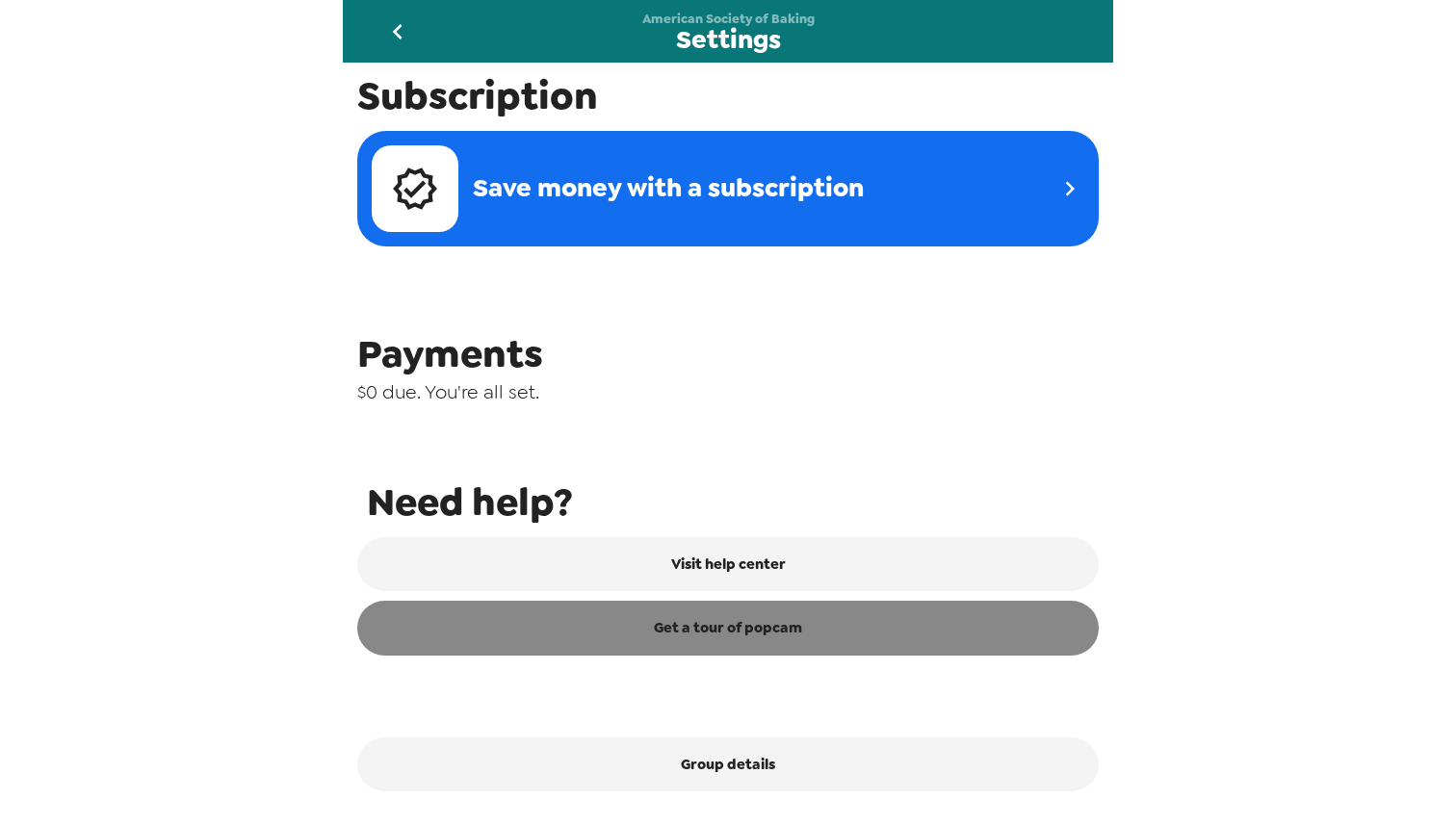
click at [687, 624] on link "Get a tour of popcam" at bounding box center [728, 628] width 742 height 54
